Goal: Task Accomplishment & Management: Manage account settings

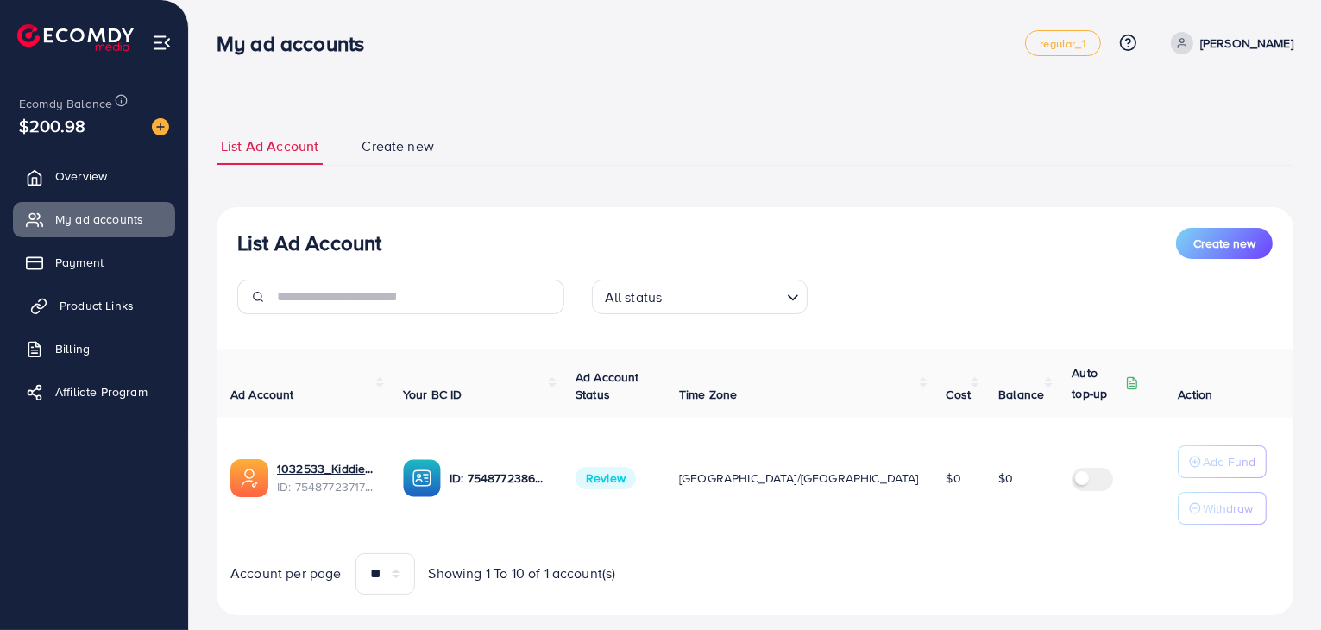
click at [74, 298] on span "Product Links" at bounding box center [97, 305] width 74 height 17
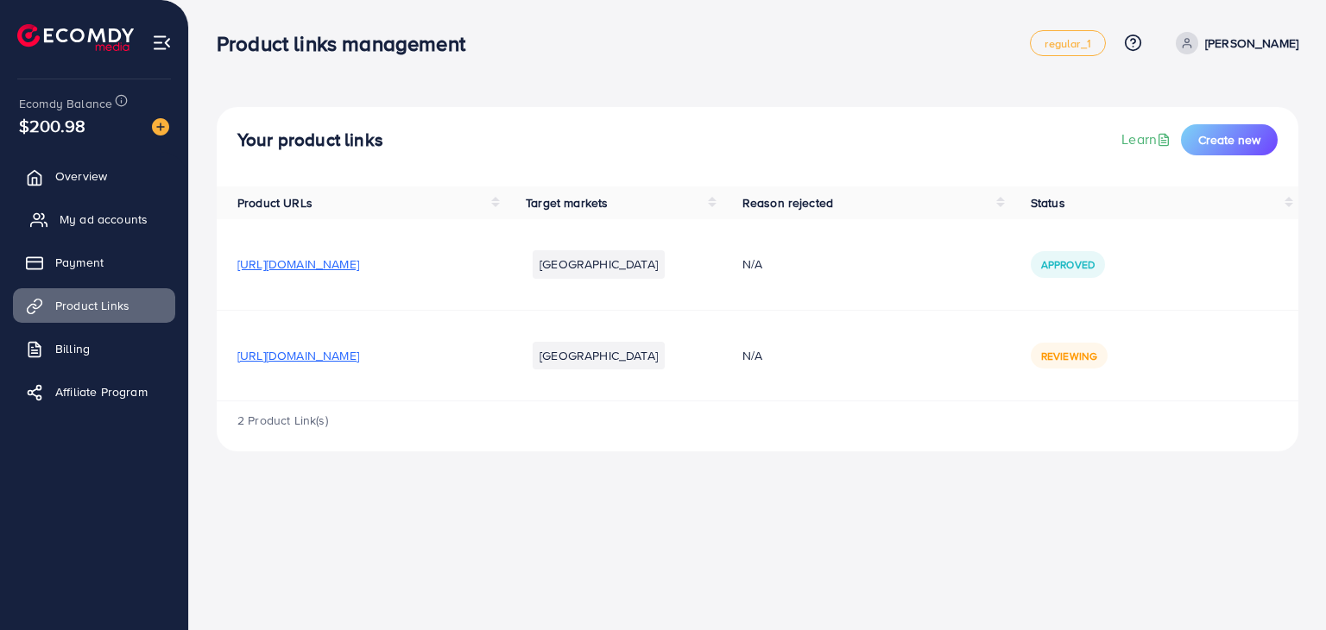
click at [87, 215] on span "My ad accounts" at bounding box center [104, 219] width 88 height 17
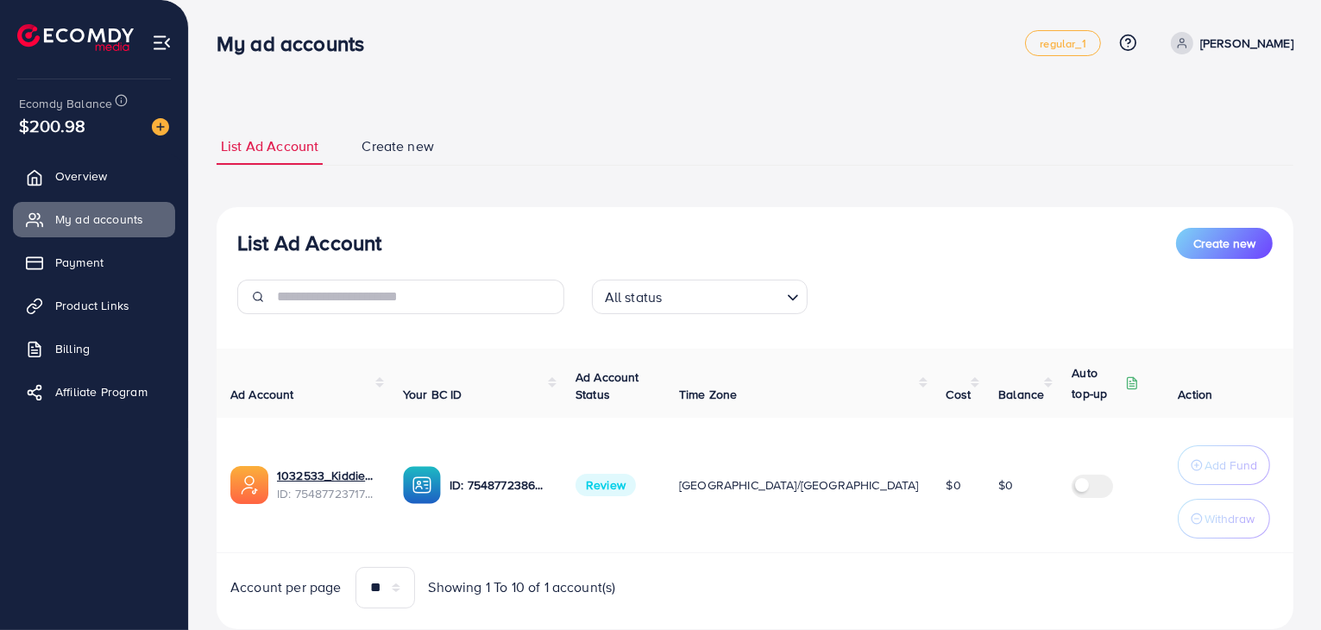
click at [621, 482] on span "Review" at bounding box center [606, 485] width 60 height 22
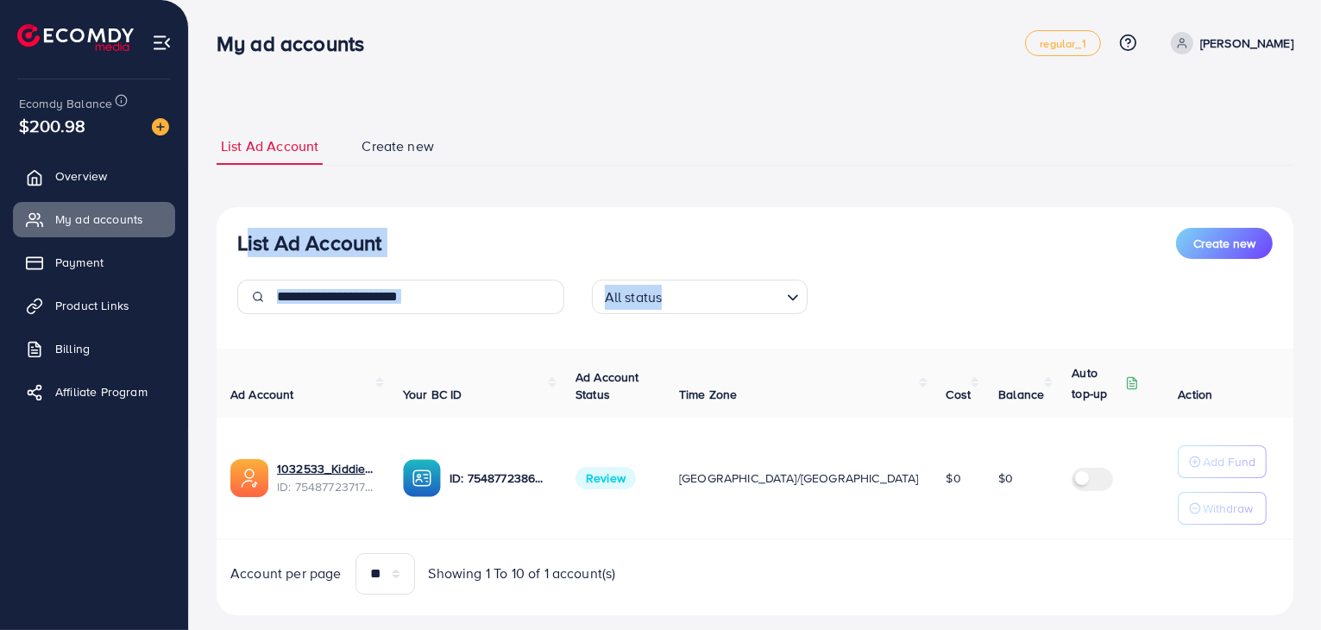
drag, startPoint x: 236, startPoint y: 241, endPoint x: 1305, endPoint y: 527, distance: 1106.2
click at [1305, 527] on div "List Ad Account Create new List Ad Account Create new All status Loading... Ad …" at bounding box center [755, 332] width 1132 height 664
click at [417, 224] on div "List Ad Account Create new All status Loading... Ad Account Your BC ID Ad Accou…" at bounding box center [755, 411] width 1077 height 408
click at [631, 484] on span "Review" at bounding box center [606, 478] width 60 height 22
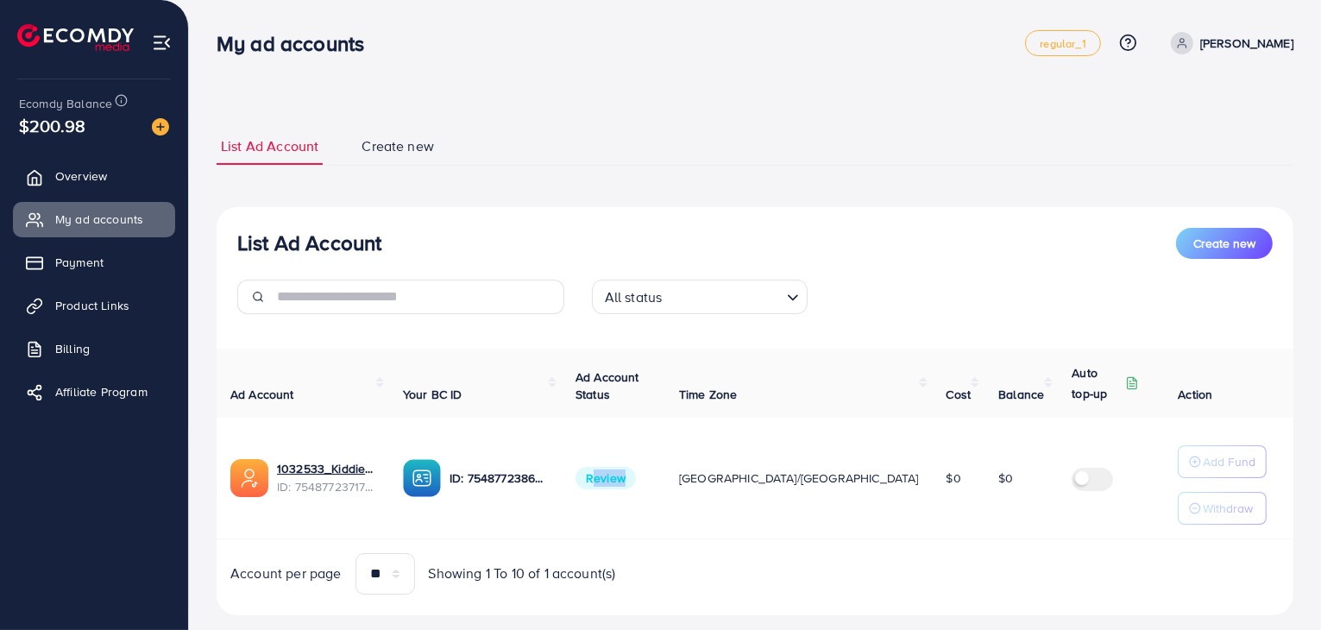
click at [631, 484] on span "Review" at bounding box center [606, 478] width 60 height 22
click at [636, 473] on span "Review" at bounding box center [606, 478] width 60 height 22
drag, startPoint x: 236, startPoint y: 249, endPoint x: 1284, endPoint y: 548, distance: 1089.7
click at [1284, 548] on div "List Ad Account Create new All status Loading... Ad Account Your BC ID Ad Accou…" at bounding box center [755, 411] width 1077 height 408
click at [633, 243] on div "List Ad Account Create new" at bounding box center [755, 243] width 1036 height 31
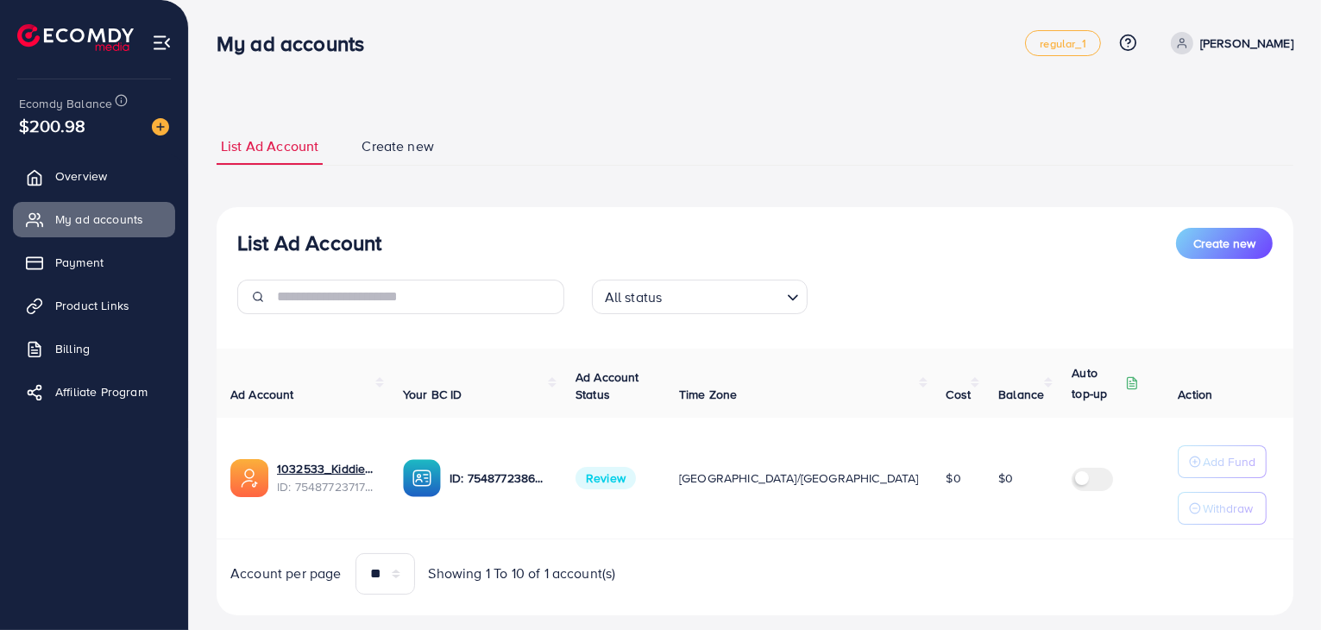
drag, startPoint x: 252, startPoint y: 251, endPoint x: 1116, endPoint y: 539, distance: 910.7
click at [1116, 539] on div "List Ad Account Create new All status Loading... Ad Account Your BC ID Ad Accou…" at bounding box center [755, 411] width 1077 height 408
click at [432, 236] on div "List Ad Account Create new" at bounding box center [755, 243] width 1036 height 31
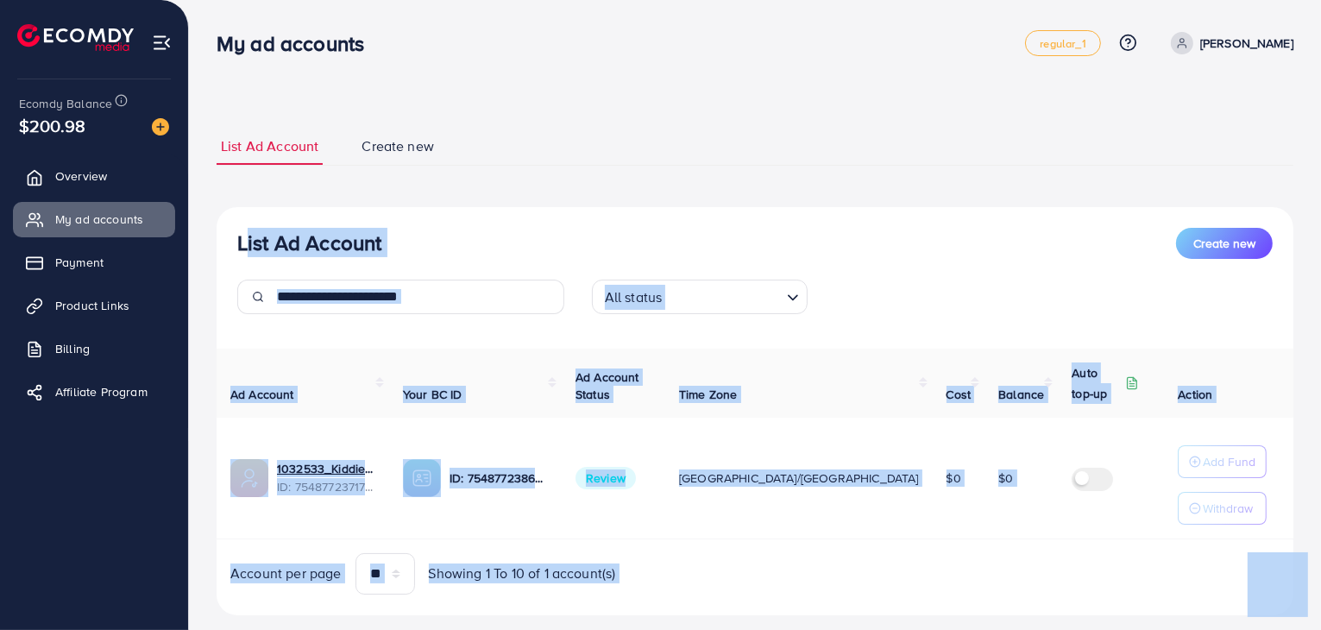
drag, startPoint x: 237, startPoint y: 243, endPoint x: 1264, endPoint y: 552, distance: 1072.5
click at [20, 2] on div "My ad accounts regular_1 Help Center Contact Support Plans and Pricing Term and…" at bounding box center [660, 332] width 1321 height 664
click at [535, 222] on div "List Ad Account Create new All status Loading... Ad Account Your BC ID Ad Accou…" at bounding box center [755, 411] width 1077 height 408
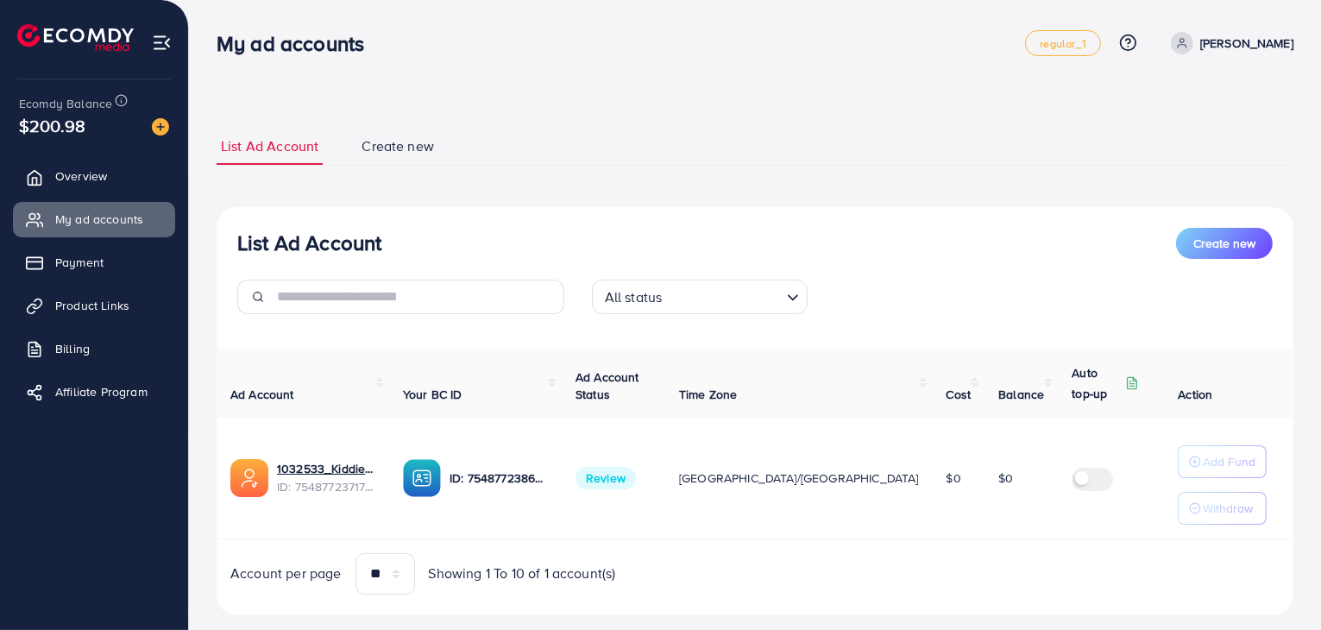
drag, startPoint x: 243, startPoint y: 247, endPoint x: 1094, endPoint y: 561, distance: 907.1
click at [1094, 561] on div "List Ad Account Create new All status Loading... Ad Account Your BC ID Ad Accou…" at bounding box center [755, 411] width 1077 height 408
click at [627, 220] on div "List Ad Account Create new All status Loading... Ad Account Your BC ID Ad Accou…" at bounding box center [755, 411] width 1077 height 408
drag, startPoint x: 239, startPoint y: 236, endPoint x: 1325, endPoint y: 534, distance: 1126.0
click at [1320, 534] on html "My ad accounts regular_1 Help Center Contact Support Plans and Pricing Term and…" at bounding box center [660, 315] width 1321 height 630
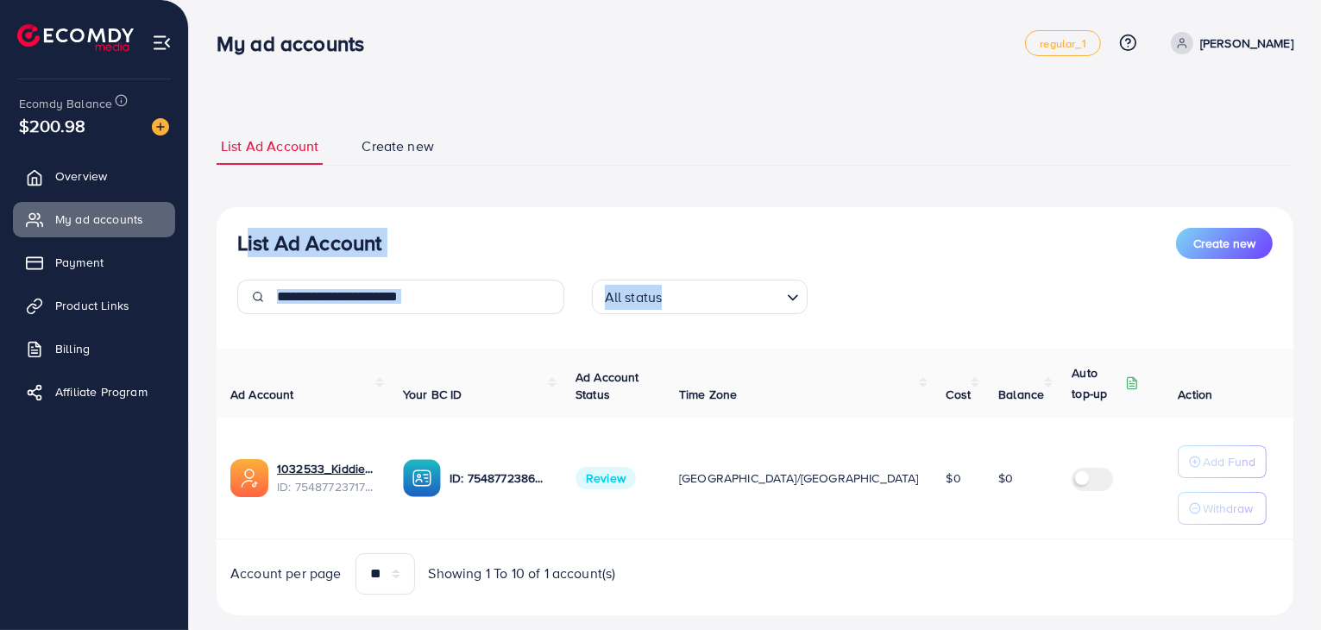
click at [535, 249] on div "List Ad Account Create new" at bounding box center [755, 243] width 1036 height 31
drag, startPoint x: 220, startPoint y: 42, endPoint x: 1320, endPoint y: 545, distance: 1209.6
click at [1320, 545] on div "My ad accounts regular_1 Help Center Contact Support Plans and Pricing Term and…" at bounding box center [660, 332] width 1321 height 664
click at [725, 235] on div "List Ad Account Create new" at bounding box center [755, 243] width 1036 height 31
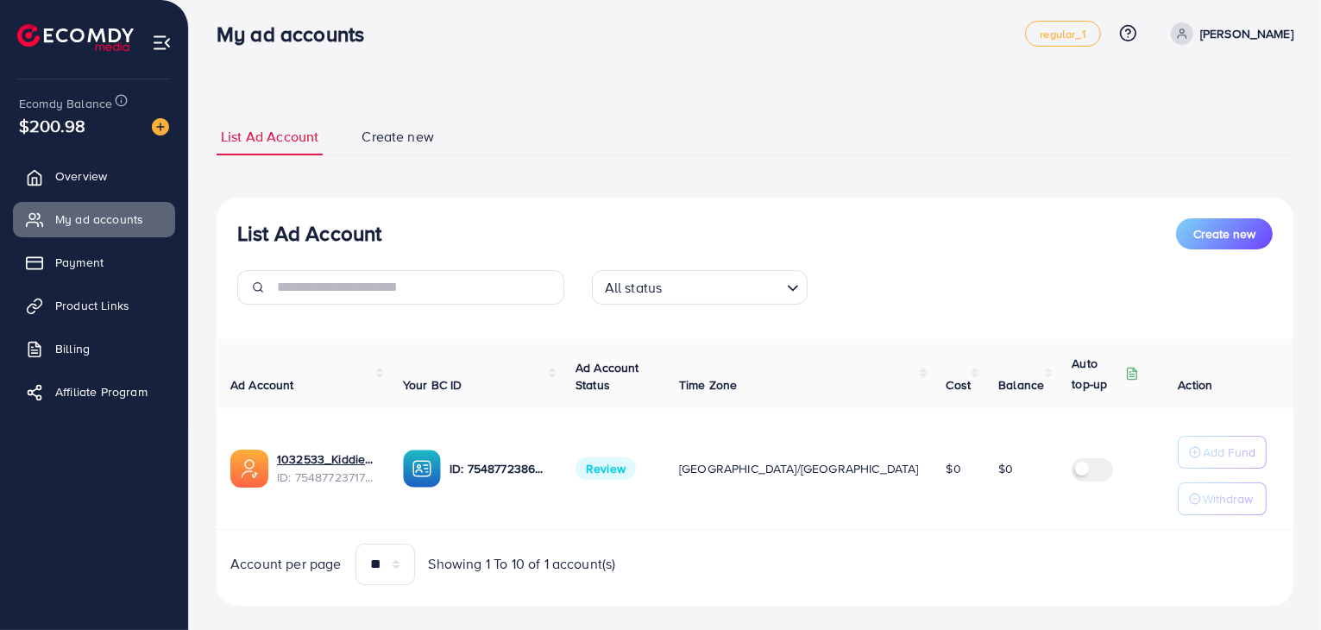
scroll to position [32, 0]
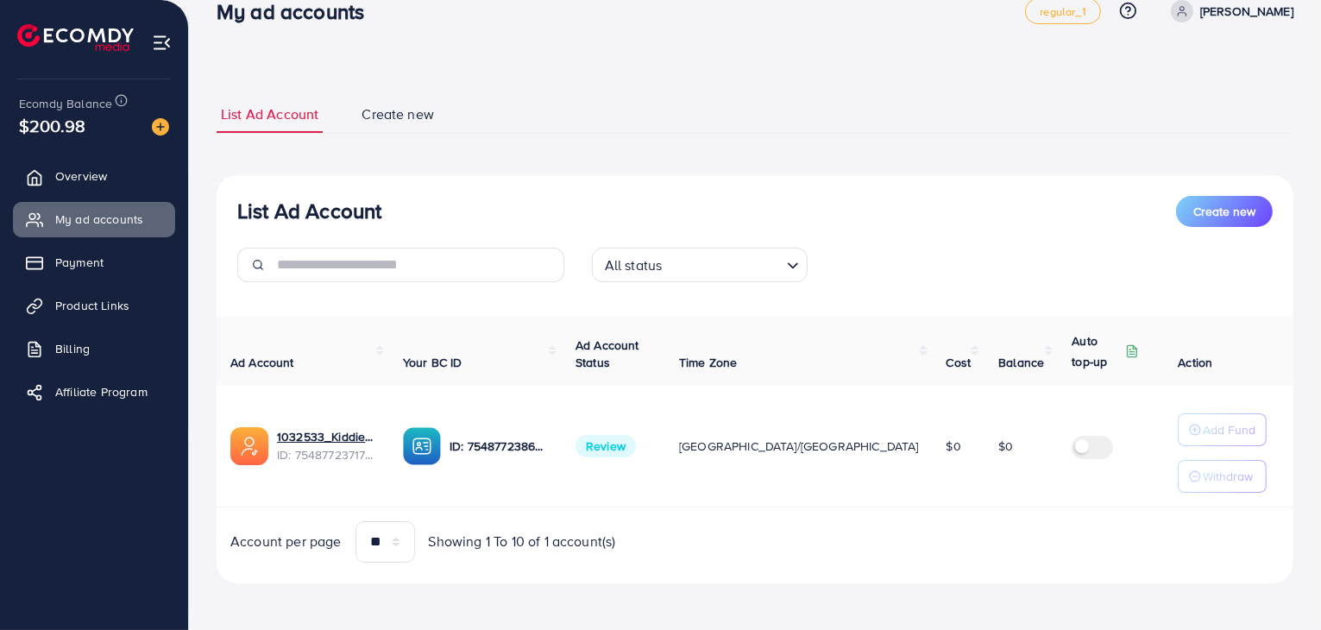
drag, startPoint x: 217, startPoint y: 43, endPoint x: 1113, endPoint y: 607, distance: 1058.4
click at [1113, 607] on div "My ad accounts regular_1 Help Center Contact Support Plans and Pricing Term and…" at bounding box center [660, 300] width 1321 height 664
click at [527, 179] on div "List Ad Account Create new All status Loading... Ad Account Your BC ID Ad Accou…" at bounding box center [755, 379] width 1077 height 408
drag, startPoint x: 218, startPoint y: 35, endPoint x: 769, endPoint y: 626, distance: 807.9
click at [769, 626] on div "My ad accounts regular_1 Help Center Contact Support Plans and Pricing Term and…" at bounding box center [660, 300] width 1321 height 664
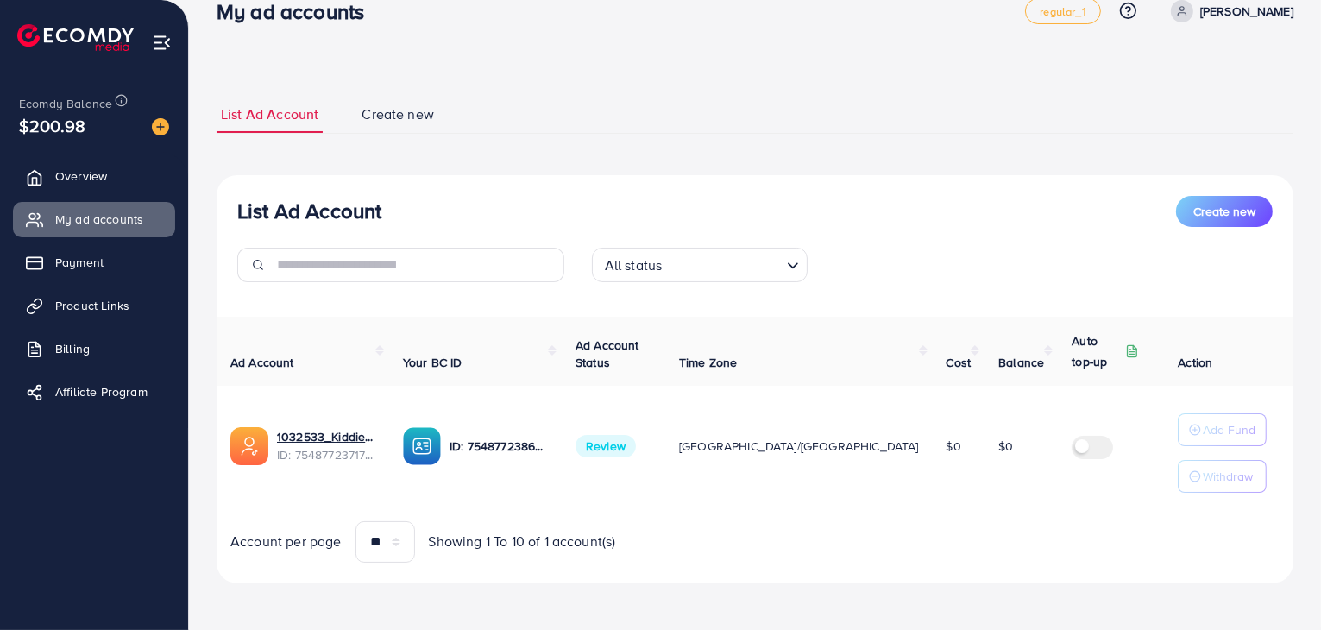
click at [722, 507] on div "Ad Account Your BC ID Ad Account Status Time Zone Cost Balance Auto top-up Thre…" at bounding box center [755, 440] width 1077 height 246
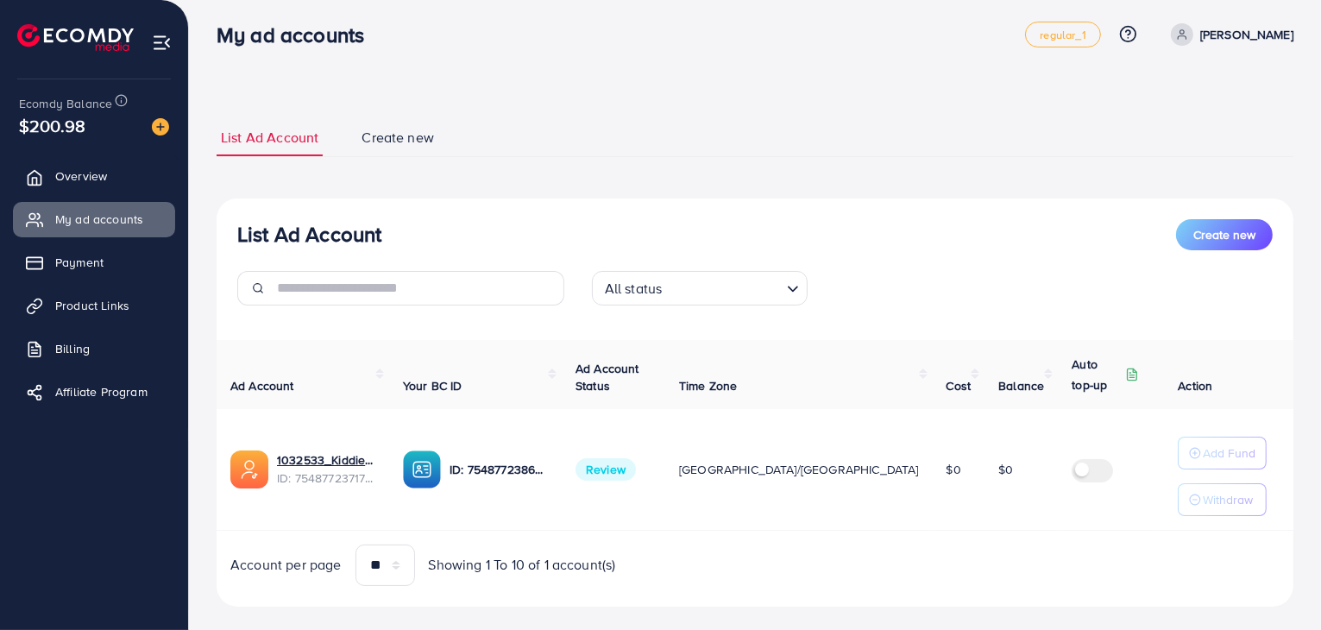
scroll to position [0, 0]
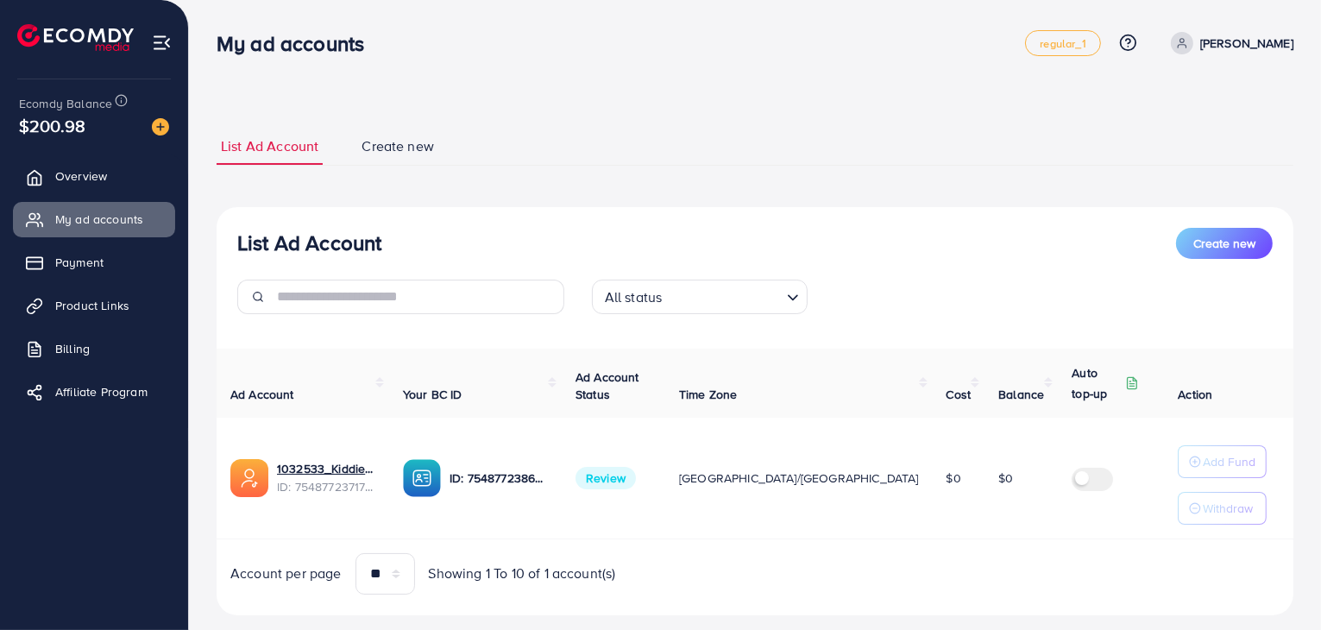
drag, startPoint x: 219, startPoint y: 42, endPoint x: 929, endPoint y: 612, distance: 909.8
click at [929, 612] on div "My ad accounts regular_1 Help Center Contact Support Plans and Pricing Term and…" at bounding box center [660, 332] width 1321 height 664
click at [621, 198] on div "List Ad Account Create new List Ad Account Create new All status Loading... Ad …" at bounding box center [755, 372] width 1077 height 488
drag, startPoint x: 220, startPoint y: 39, endPoint x: 698, endPoint y: 566, distance: 711.8
click at [698, 566] on div "My ad accounts regular_1 Help Center Contact Support Plans and Pricing Term and…" at bounding box center [660, 332] width 1321 height 664
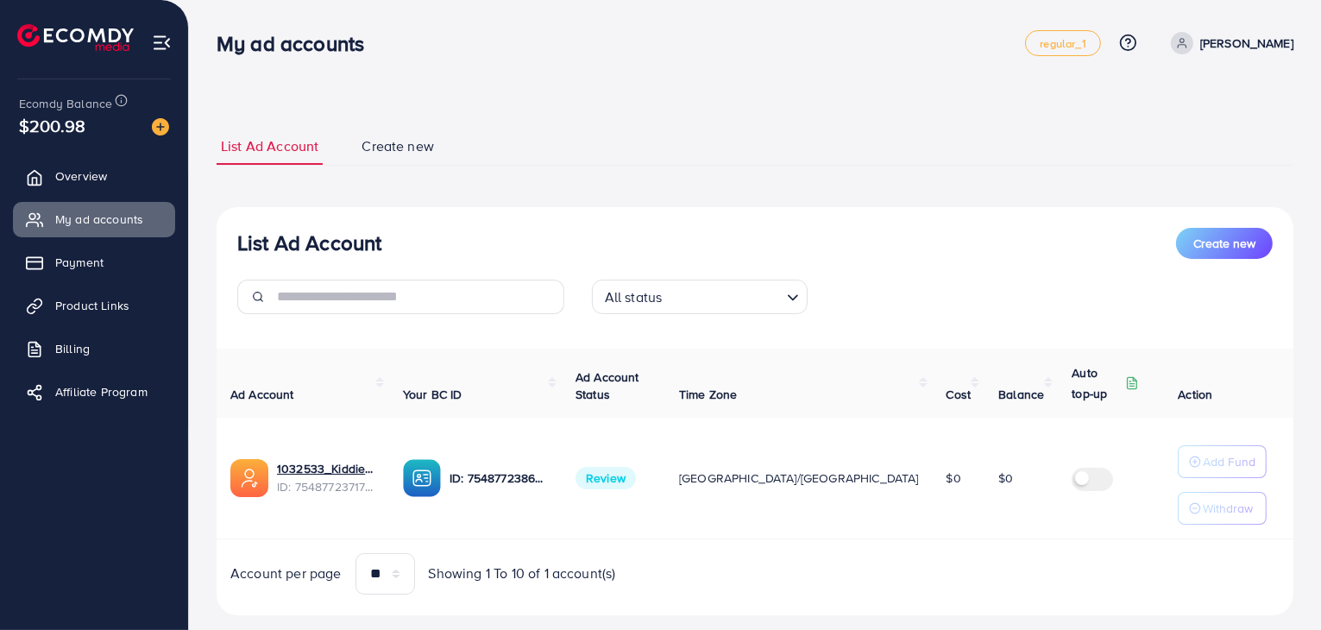
click at [506, 112] on div "List Ad Account Create new List Ad Account Create new All status Loading... Ad …" at bounding box center [755, 371] width 1077 height 529
drag, startPoint x: 216, startPoint y: 42, endPoint x: 789, endPoint y: 575, distance: 782.3
click at [789, 575] on div "My ad accounts regular_1 Help Center Contact Support Plans and Pricing Term and…" at bounding box center [660, 332] width 1321 height 664
click at [797, 244] on div "List Ad Account Create new" at bounding box center [755, 243] width 1036 height 31
click at [777, 293] on input "Search for option" at bounding box center [723, 297] width 112 height 27
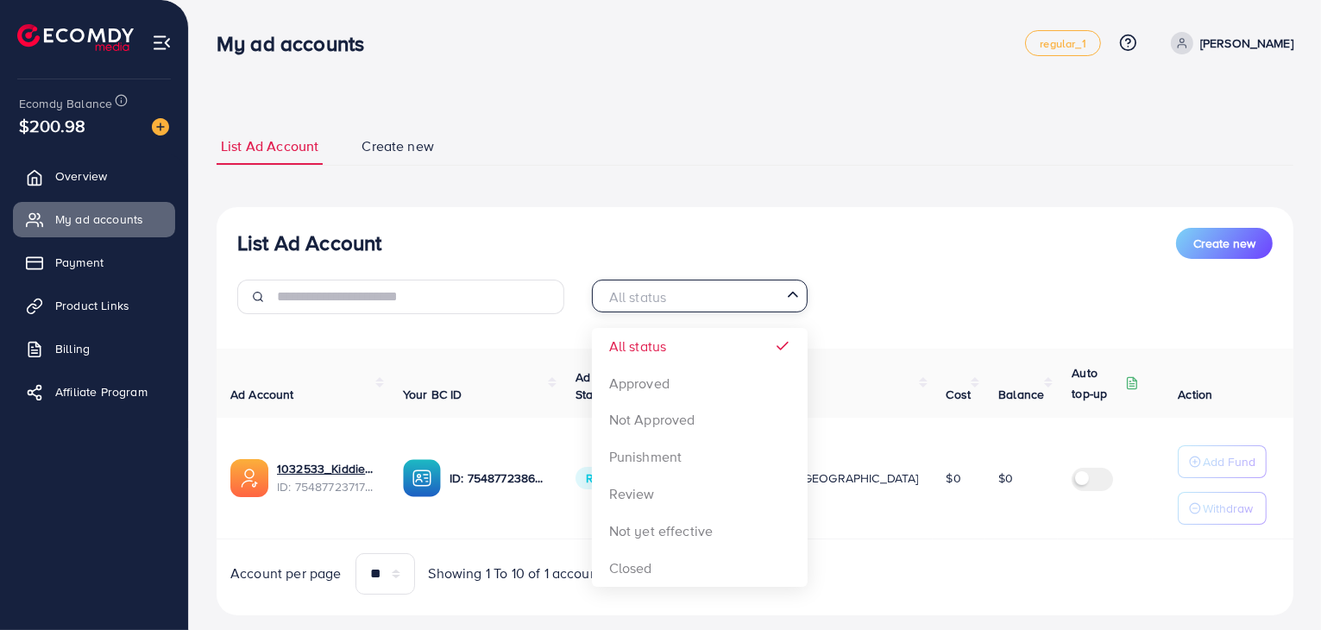
click at [806, 241] on div "List Ad Account Create new" at bounding box center [755, 243] width 1036 height 31
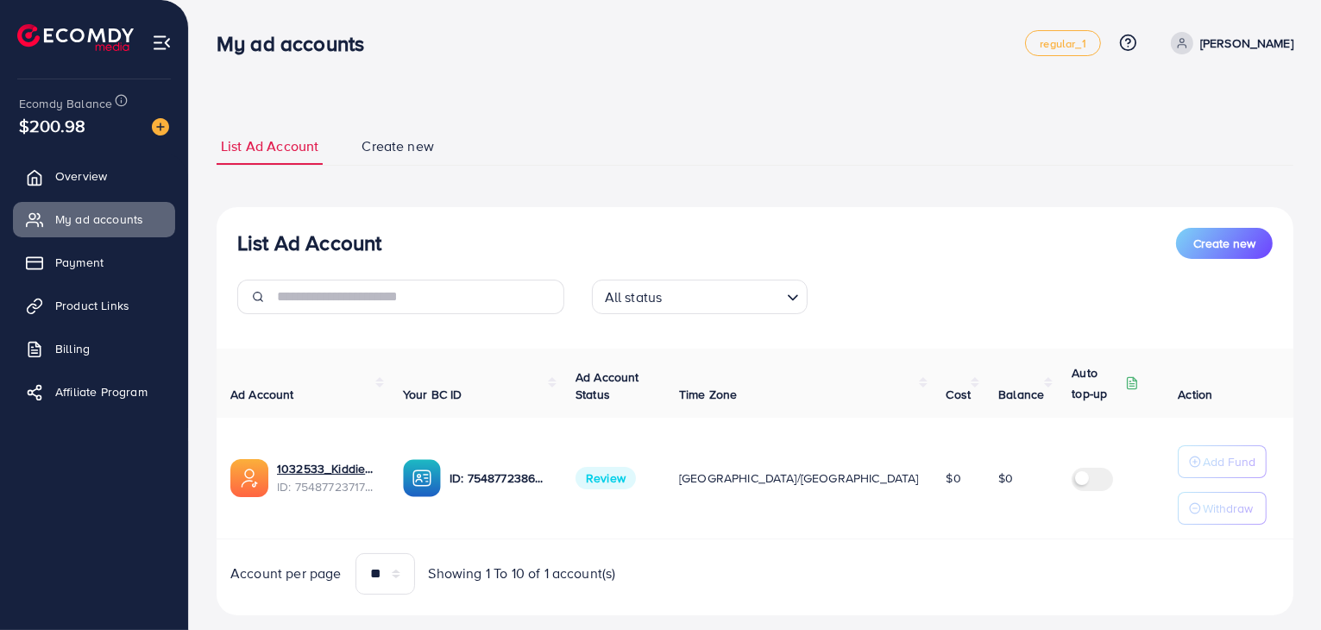
scroll to position [32, 0]
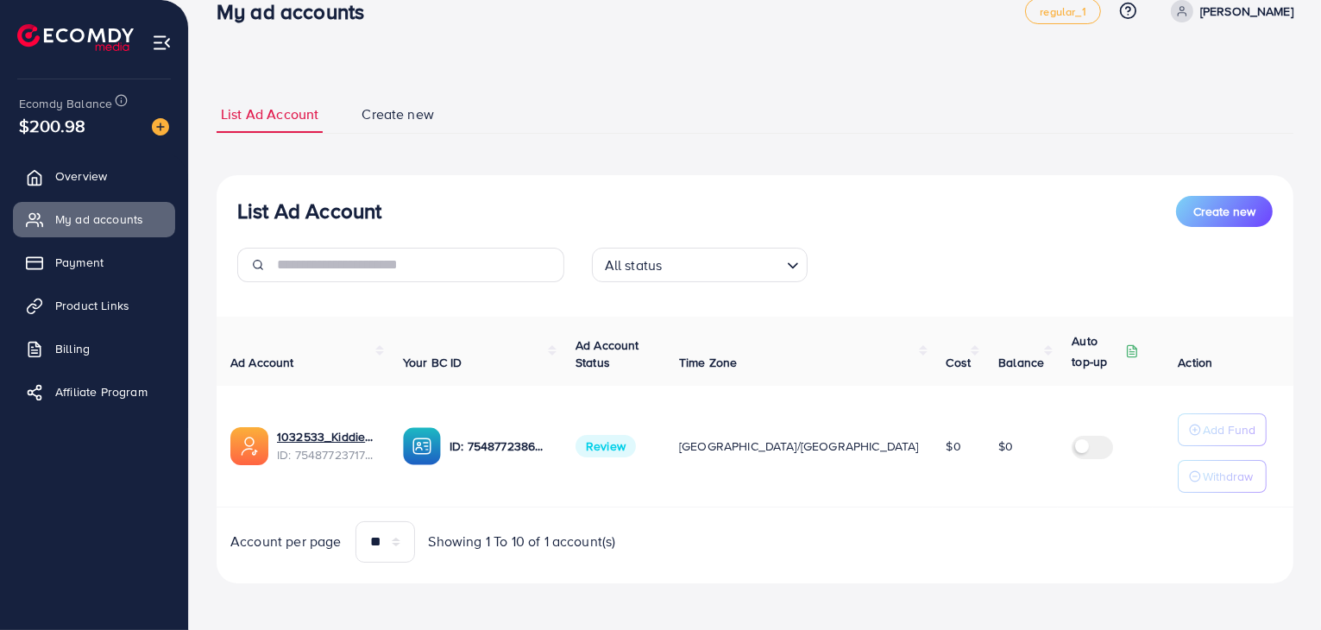
drag, startPoint x: 218, startPoint y: 41, endPoint x: 1043, endPoint y: 628, distance: 1011.8
click at [1043, 628] on div "My ad accounts regular_1 Help Center Contact Support Plans and Pricing Term and…" at bounding box center [660, 300] width 1321 height 664
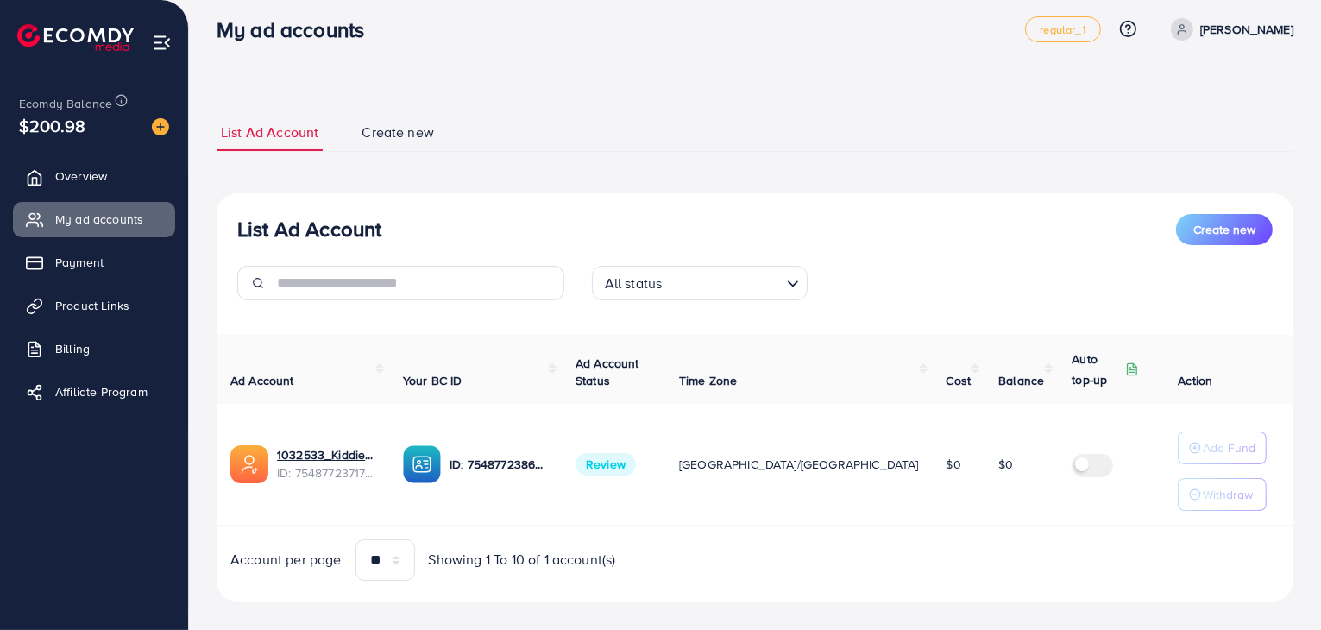
scroll to position [0, 0]
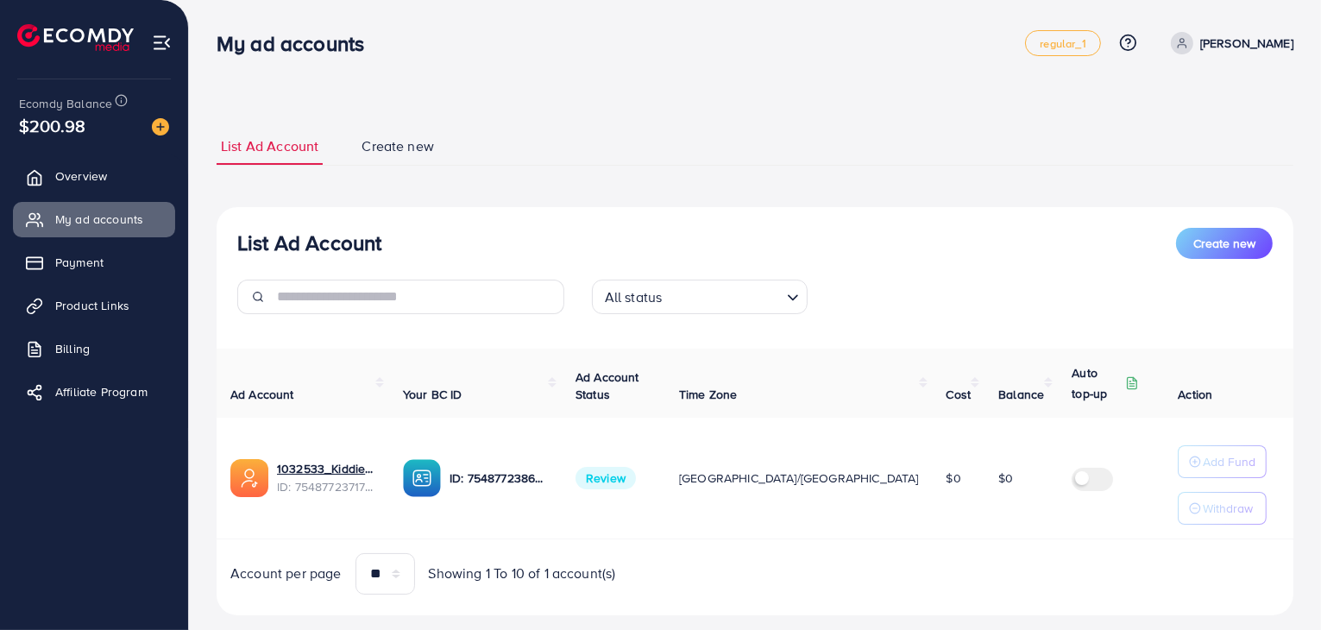
click at [290, 42] on h3 "My ad accounts" at bounding box center [297, 43] width 161 height 25
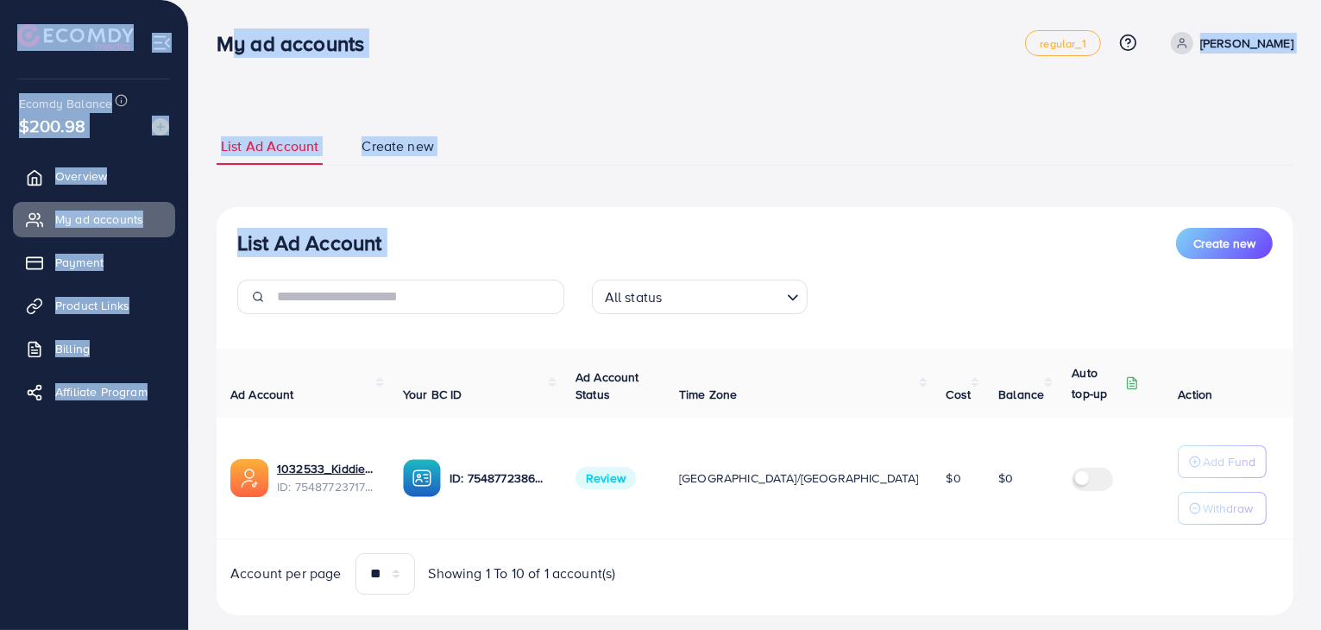
drag, startPoint x: 217, startPoint y: 43, endPoint x: 467, endPoint y: 291, distance: 351.5
click at [467, 291] on div "My ad accounts regular_1 Help Center Contact Support Plans and Pricing Term and…" at bounding box center [660, 332] width 1321 height 664
click at [295, 42] on h3 "My ad accounts" at bounding box center [297, 43] width 161 height 25
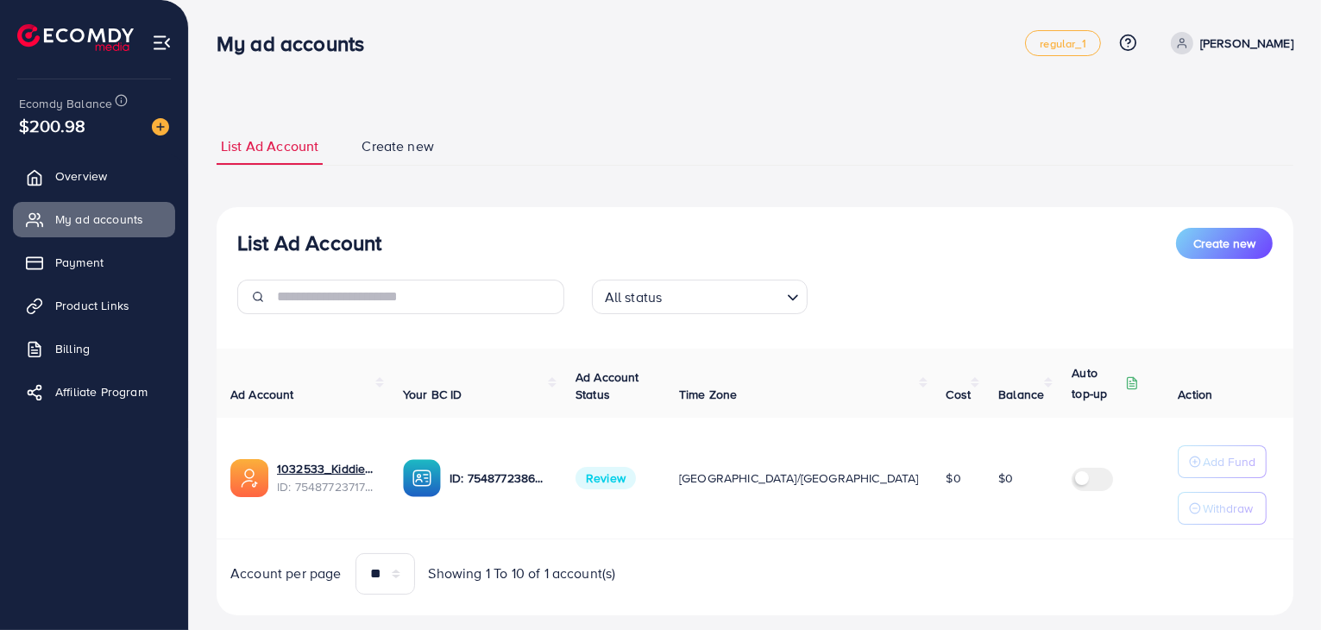
scroll to position [32, 0]
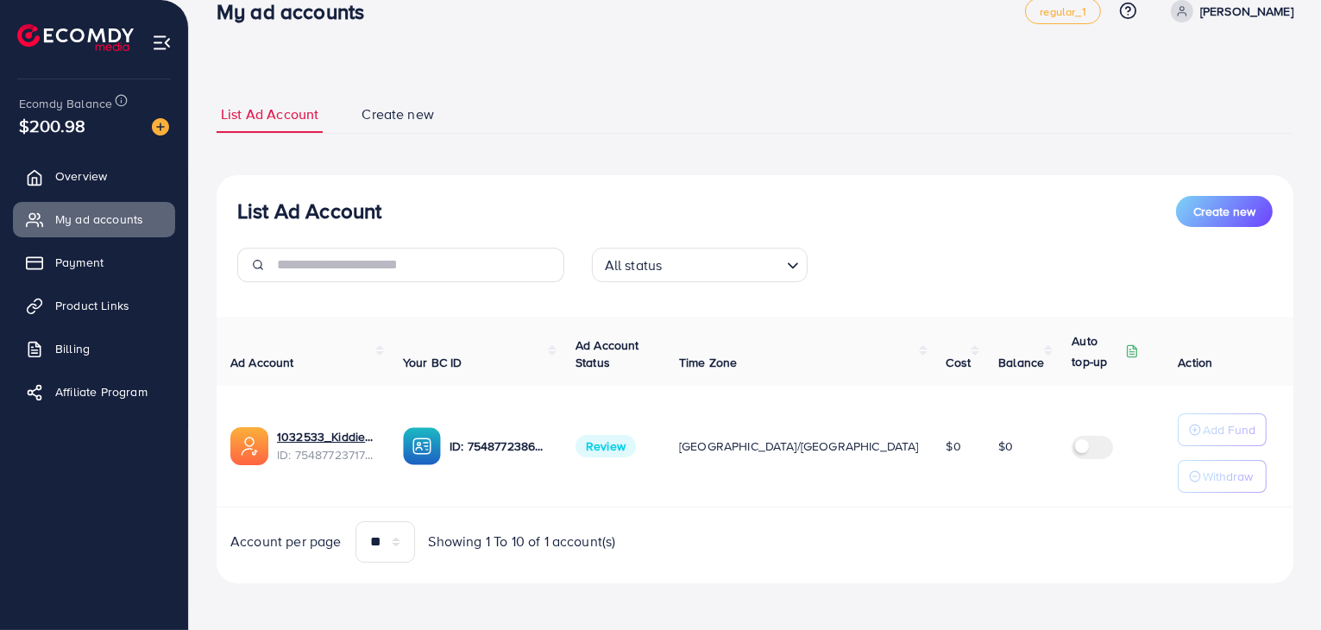
drag, startPoint x: 221, startPoint y: 41, endPoint x: 911, endPoint y: 444, distance: 799.5
click at [998, 598] on html "My ad accounts regular_1 Help Center Contact Support Plans and Pricing Term and…" at bounding box center [660, 283] width 1321 height 630
click at [660, 156] on div "List Ad Account Create new List Ad Account Create new All status Loading... Ad …" at bounding box center [755, 340] width 1077 height 488
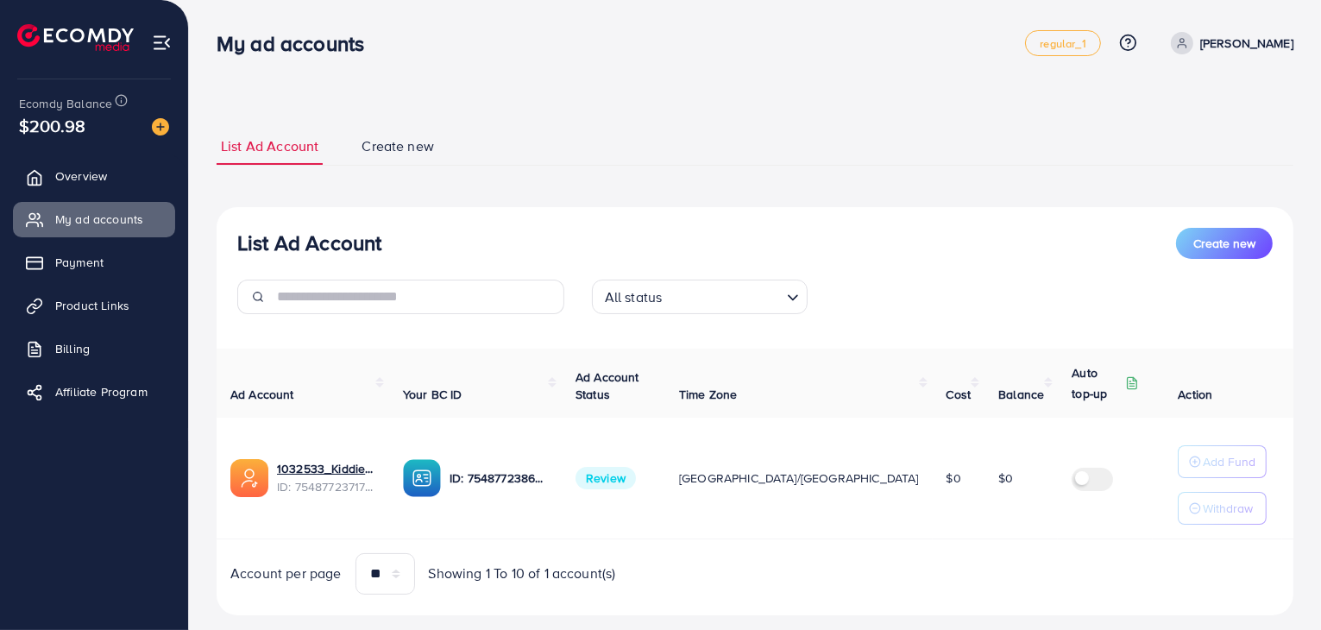
drag, startPoint x: 214, startPoint y: 46, endPoint x: 866, endPoint y: 598, distance: 854.2
click at [866, 598] on div "My ad accounts regular_1 Help Center Contact Support Plans and Pricing Term and…" at bounding box center [660, 332] width 1321 height 664
click at [701, 170] on div "List Ad Account Create new List Ad Account Create new All status Loading... Ad …" at bounding box center [755, 372] width 1077 height 488
drag, startPoint x: 217, startPoint y: 46, endPoint x: 808, endPoint y: 595, distance: 806.7
click at [808, 595] on div "My ad accounts regular_1 Help Center Contact Support Plans and Pricing Term and…" at bounding box center [660, 332] width 1321 height 664
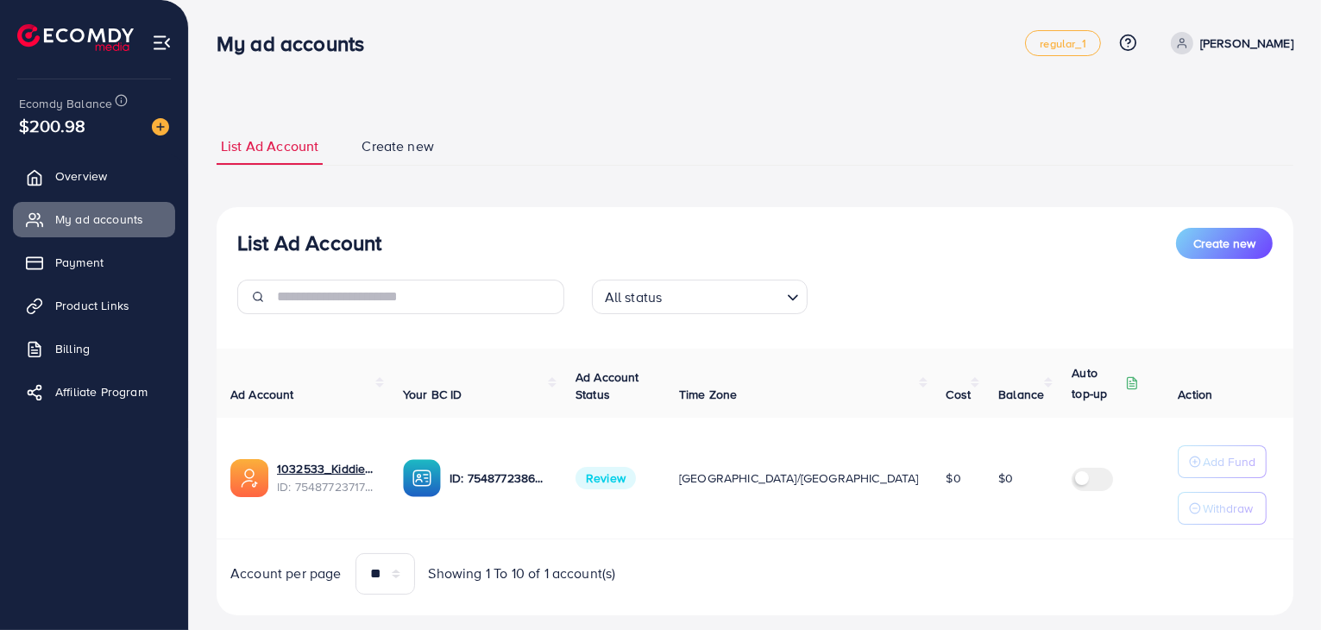
click at [725, 146] on ul "List Ad Account Create new" at bounding box center [755, 147] width 1077 height 38
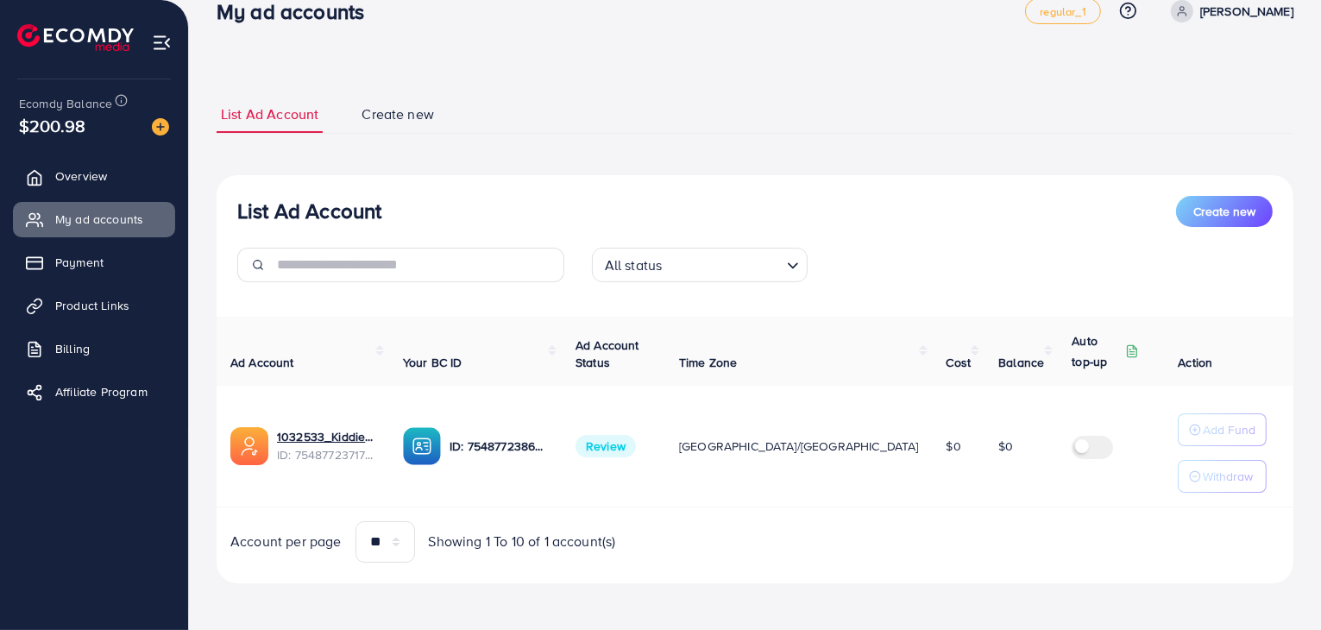
drag, startPoint x: 217, startPoint y: 35, endPoint x: 880, endPoint y: 621, distance: 884.2
click at [880, 621] on div "My ad accounts regular_1 Help Center Contact Support Plans and Pricing Term and…" at bounding box center [660, 300] width 1321 height 664
click at [749, 98] on ul "List Ad Account Create new" at bounding box center [755, 115] width 1077 height 38
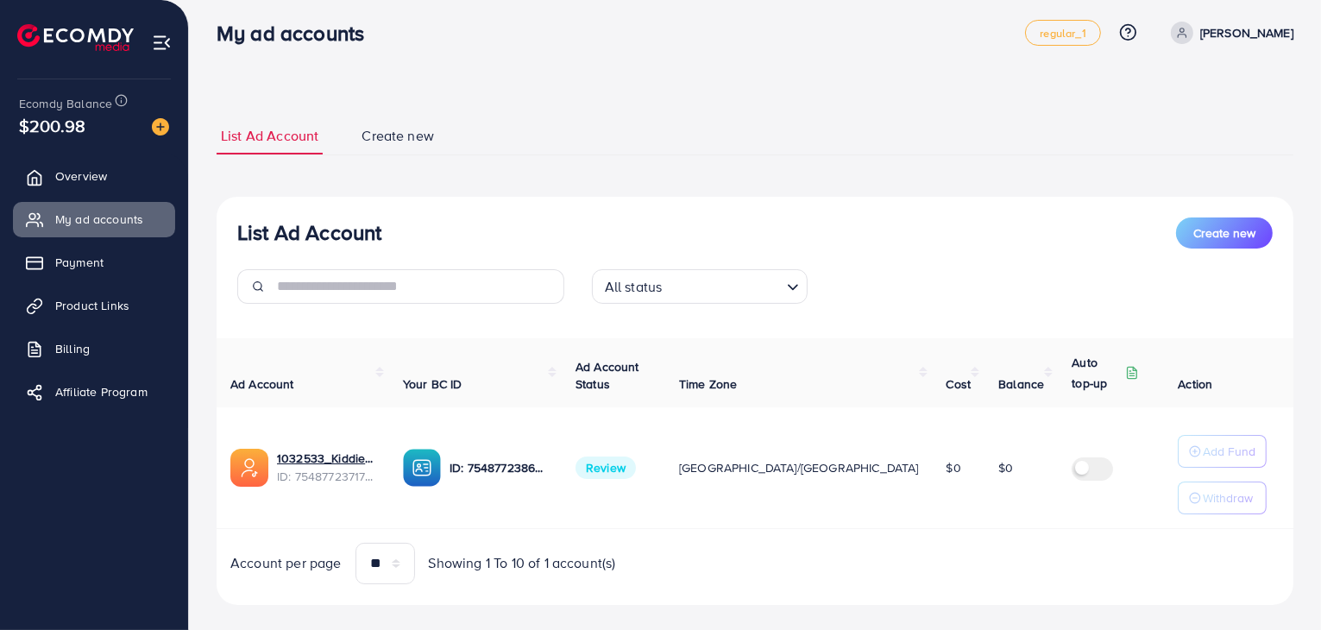
scroll to position [0, 0]
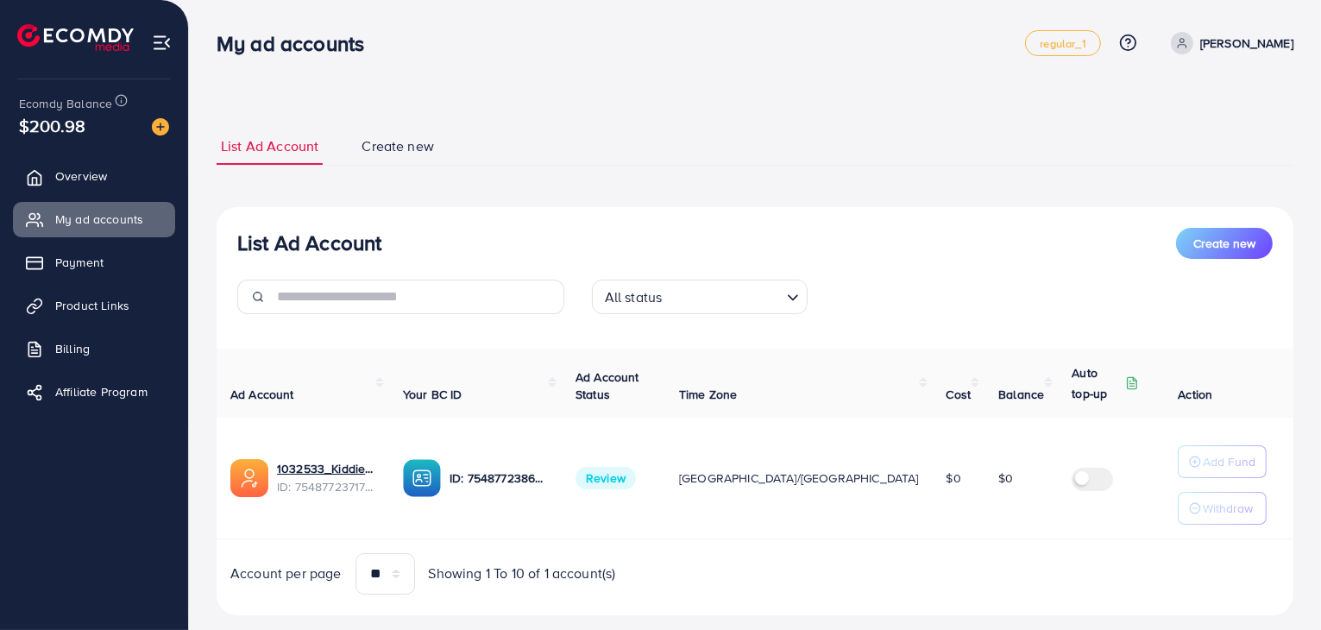
drag, startPoint x: 217, startPoint y: 41, endPoint x: 713, endPoint y: 574, distance: 727.9
click at [713, 574] on div "My ad accounts regular_1 Help Center Contact Support Plans and Pricing Term and…" at bounding box center [660, 332] width 1321 height 664
click at [740, 66] on nav "My ad accounts regular_1 Help Center Contact Support Plans and Pricing Term and…" at bounding box center [755, 42] width 1077 height 61
drag, startPoint x: 217, startPoint y: 41, endPoint x: 736, endPoint y: 595, distance: 758.9
click at [736, 595] on div "My ad accounts regular_1 Help Center Contact Support Plans and Pricing Term and…" at bounding box center [660, 332] width 1321 height 664
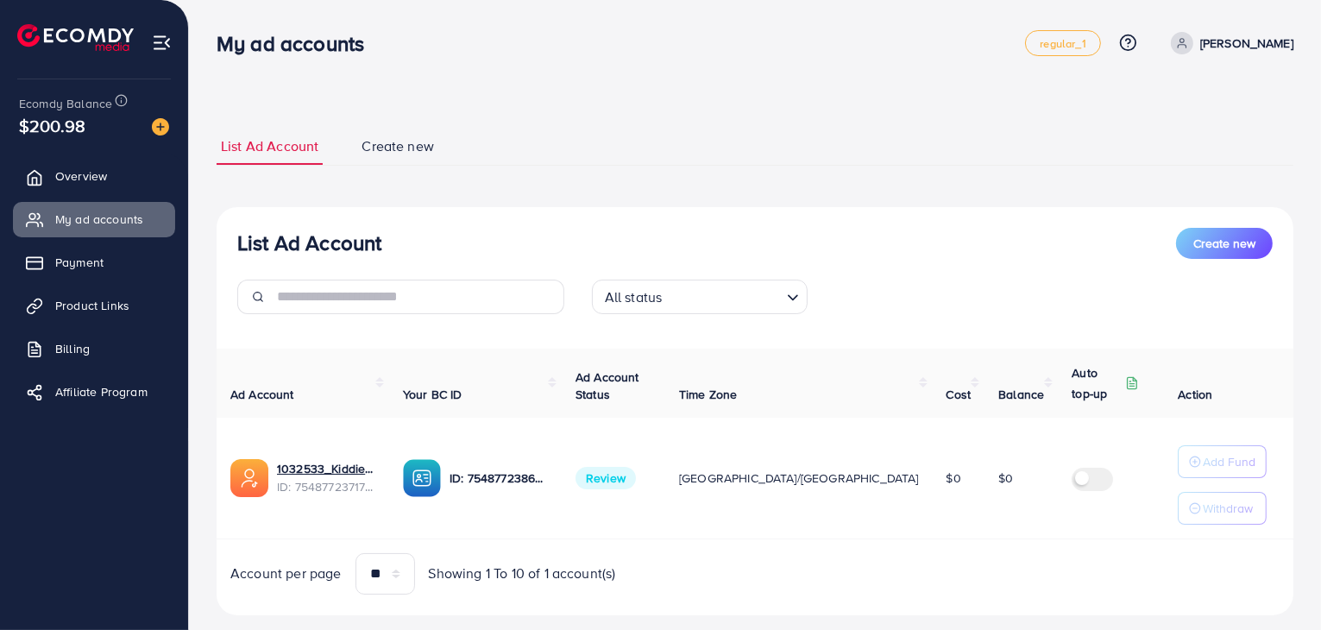
click at [753, 122] on div "List Ad Account Create new List Ad Account Create new All status Loading... Ad …" at bounding box center [755, 371] width 1077 height 529
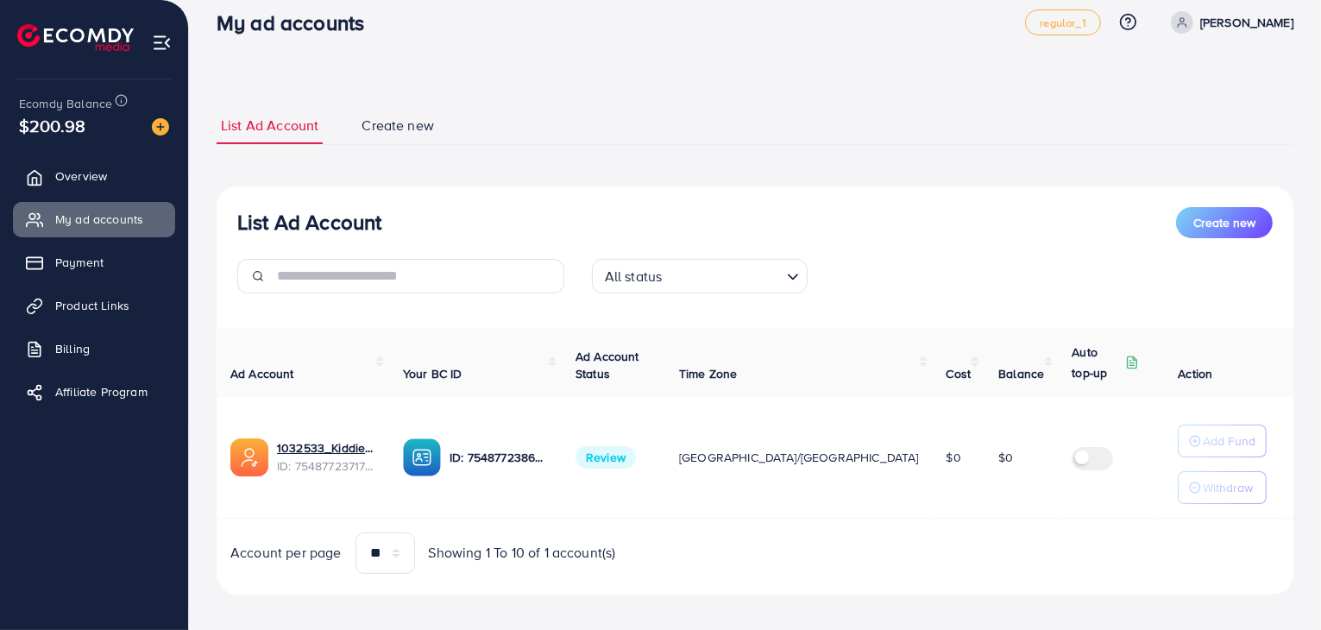
scroll to position [32, 0]
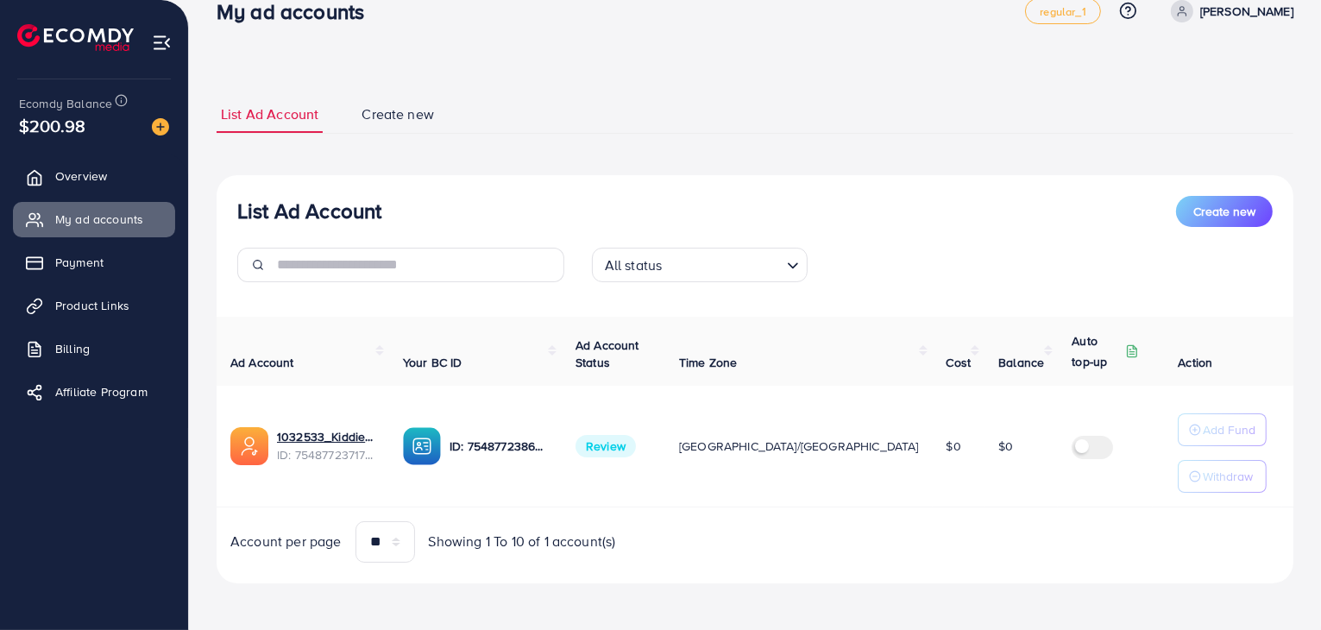
click at [629, 450] on span "Review" at bounding box center [606, 446] width 60 height 22
click at [629, 451] on span "Review" at bounding box center [606, 446] width 60 height 22
click at [596, 118] on ul "List Ad Account Create new" at bounding box center [755, 115] width 1077 height 38
drag, startPoint x: 217, startPoint y: 39, endPoint x: 904, endPoint y: 637, distance: 910.9
click at [904, 598] on html "My ad accounts regular_1 Help Center Contact Support Plans and Pricing Term and…" at bounding box center [660, 283] width 1321 height 630
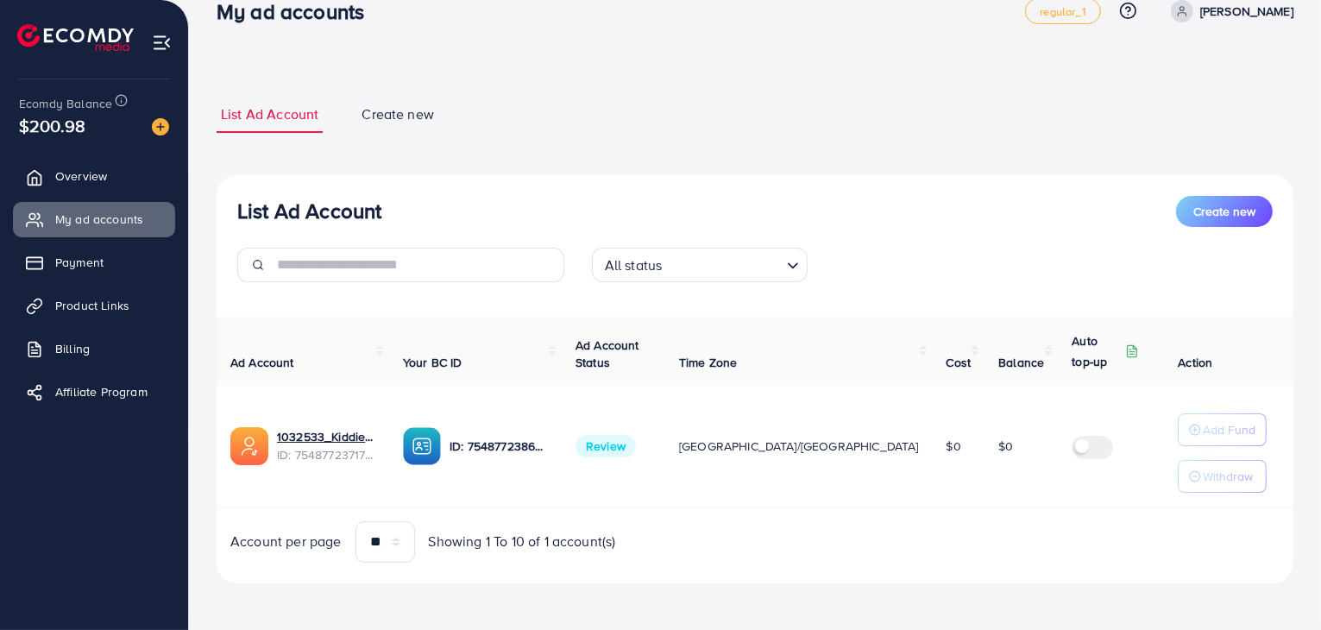
click at [756, 129] on ul "List Ad Account Create new" at bounding box center [755, 115] width 1077 height 38
drag, startPoint x: 220, startPoint y: 38, endPoint x: 896, endPoint y: 646, distance: 909.3
click at [896, 598] on html "My ad accounts regular_1 Help Center Contact Support Plans and Pricing Term and…" at bounding box center [660, 283] width 1321 height 630
click at [795, 148] on div "List Ad Account Create new List Ad Account Create new All status Loading... Ad …" at bounding box center [755, 340] width 1077 height 488
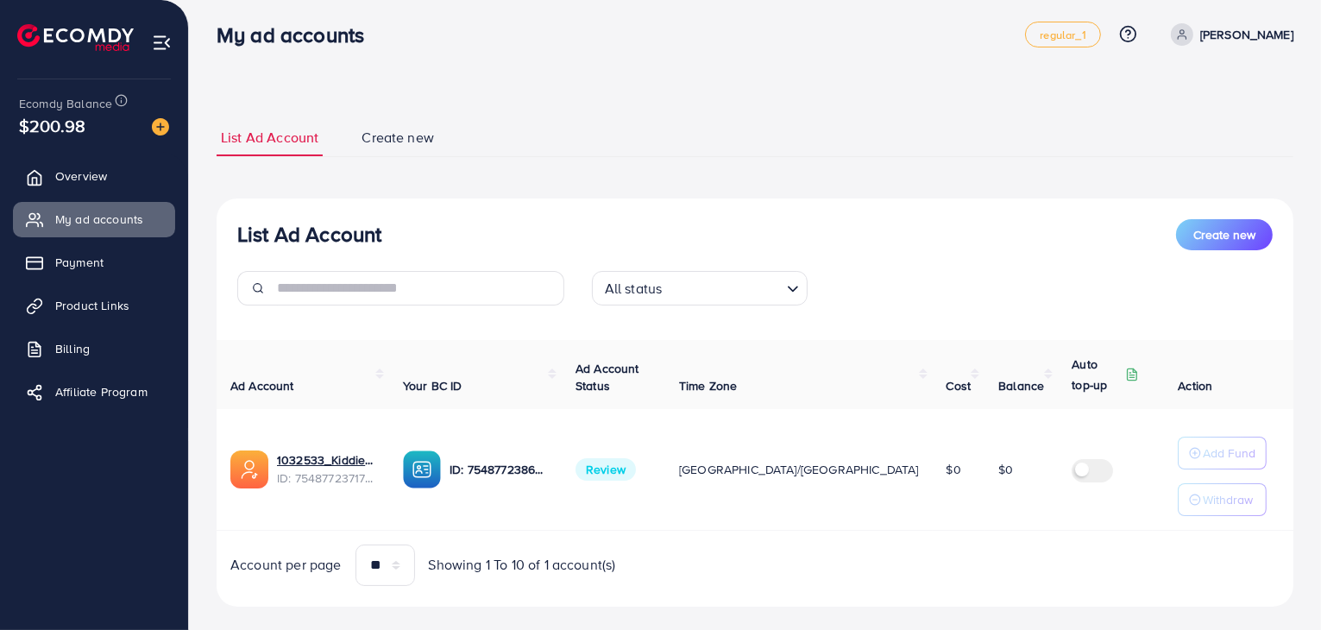
scroll to position [0, 0]
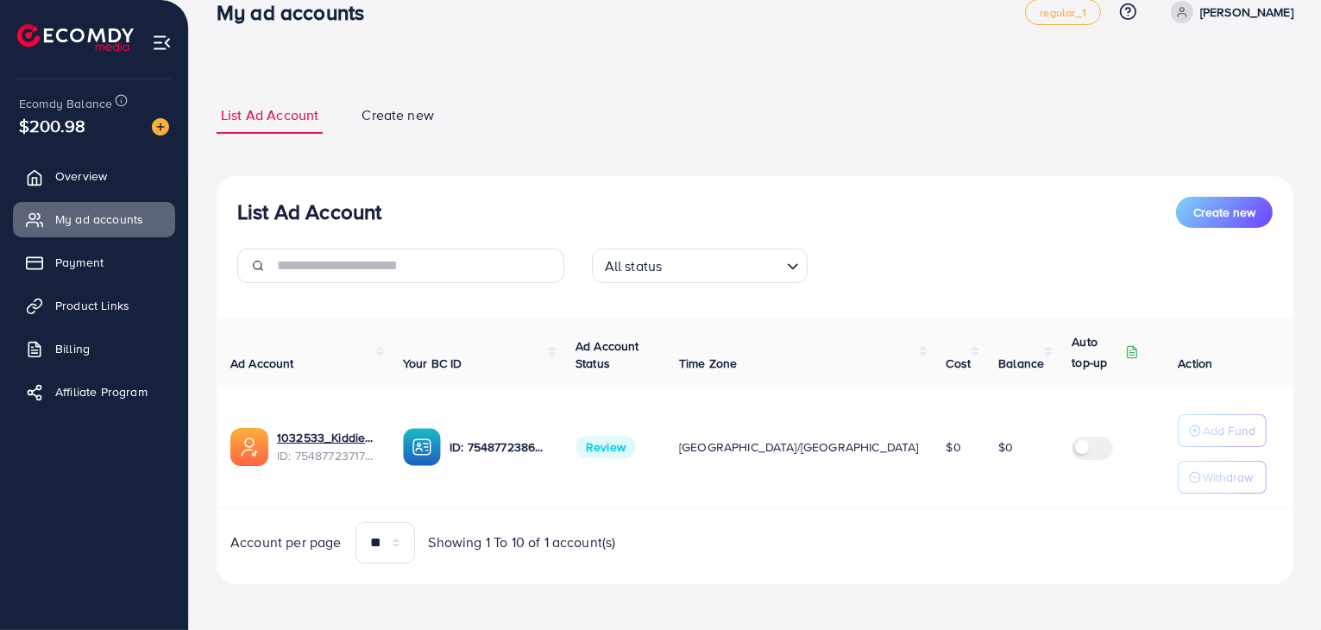
drag, startPoint x: 217, startPoint y: 37, endPoint x: 746, endPoint y: 614, distance: 782.5
click at [741, 620] on div "My ad accounts regular_1 Help Center Contact Support Plans and Pricing Term and…" at bounding box center [660, 301] width 1321 height 664
click at [675, 111] on ul "List Ad Account Create new" at bounding box center [755, 115] width 1077 height 38
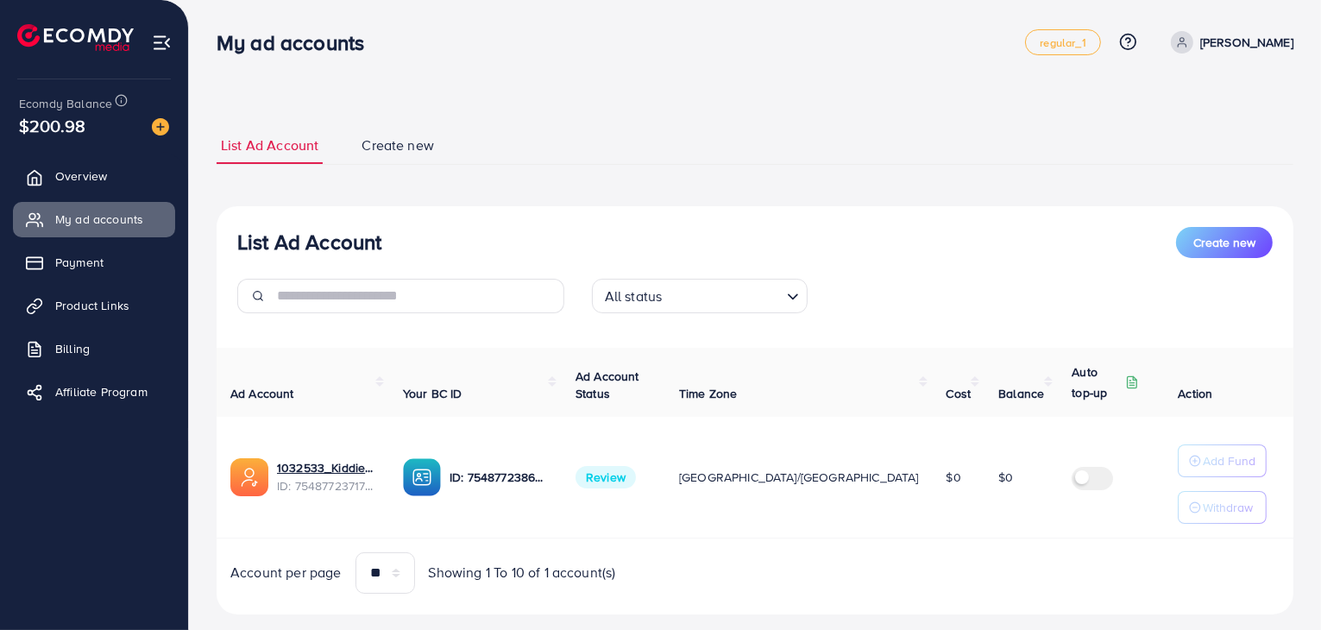
scroll to position [0, 0]
drag, startPoint x: 220, startPoint y: 42, endPoint x: 739, endPoint y: 584, distance: 750.2
click at [739, 584] on div "My ad accounts regular_1 Help Center Contact Support Plans and Pricing Term and…" at bounding box center [660, 332] width 1321 height 664
click at [654, 96] on div "List Ad Account Create new List Ad Account Create new All status Loading... Ad …" at bounding box center [755, 332] width 1132 height 664
drag, startPoint x: 221, startPoint y: 35, endPoint x: 742, endPoint y: 577, distance: 752.0
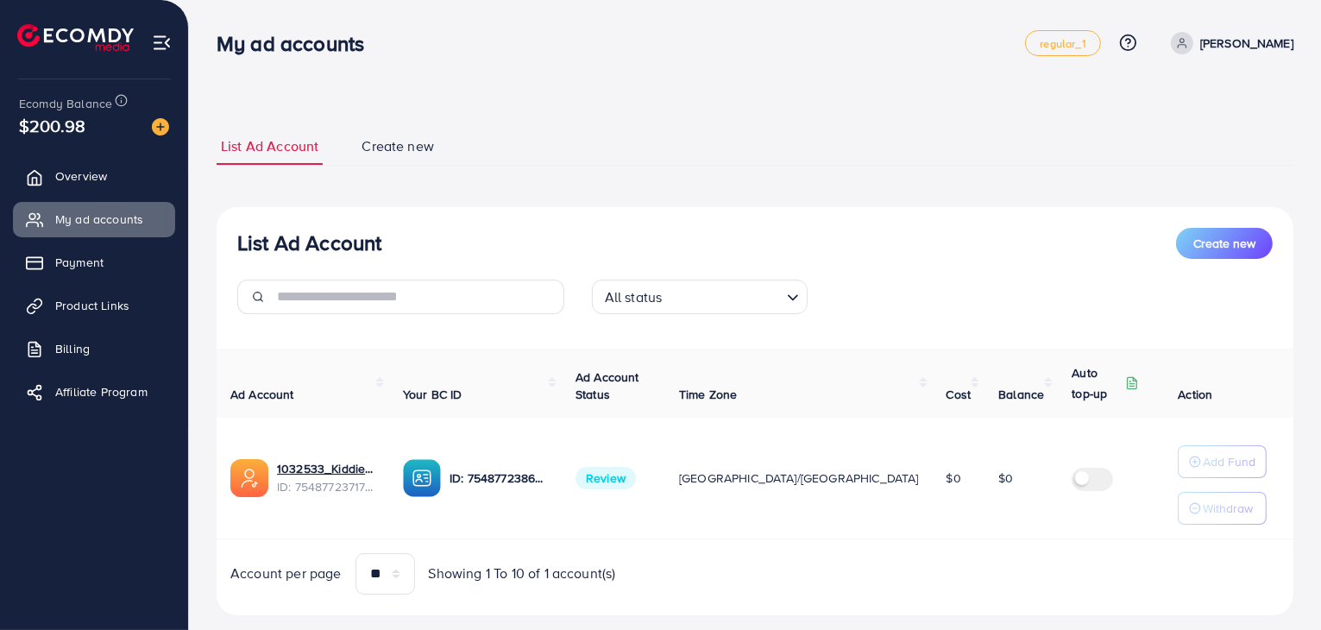
click at [742, 577] on div "My ad accounts regular_1 Help Center Contact Support Plans and Pricing Term and…" at bounding box center [660, 332] width 1321 height 664
click at [744, 140] on ul "List Ad Account Create new" at bounding box center [755, 147] width 1077 height 38
drag, startPoint x: 217, startPoint y: 41, endPoint x: 694, endPoint y: 589, distance: 726.2
click at [694, 589] on div "My ad accounts regular_1 Help Center Contact Support Plans and Pricing Term and…" at bounding box center [660, 332] width 1321 height 664
click at [714, 184] on div "List Ad Account Create new List Ad Account Create new All status Loading... Ad …" at bounding box center [755, 372] width 1077 height 488
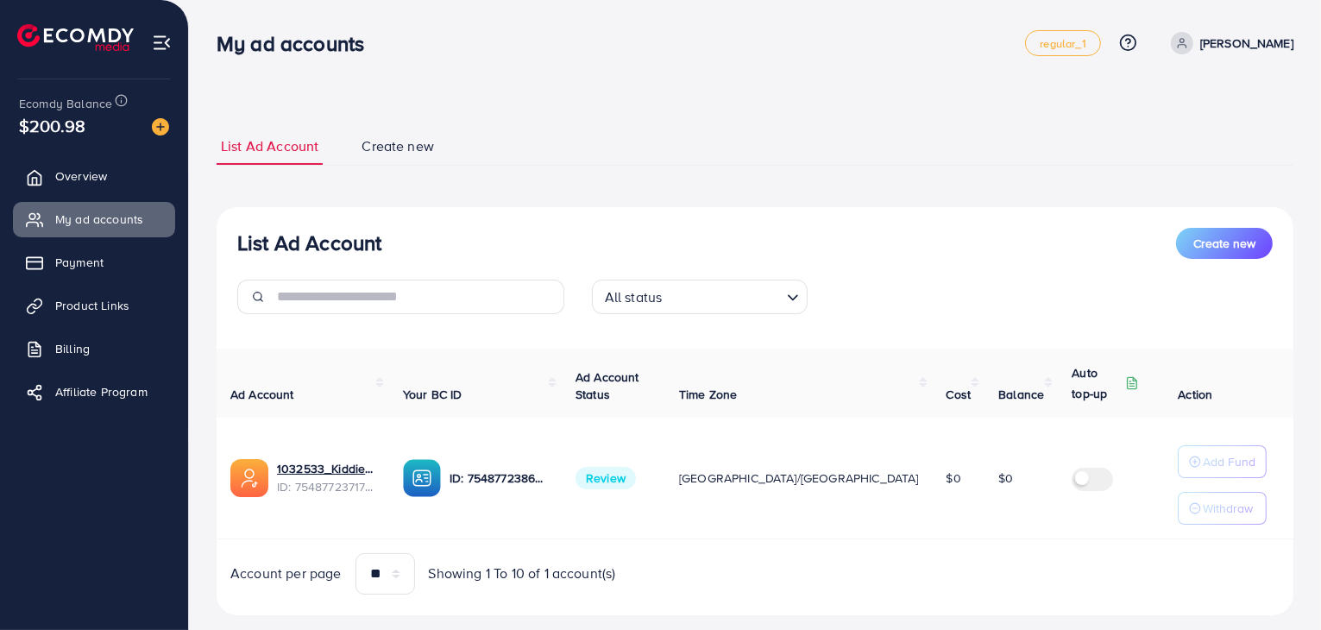
drag, startPoint x: 213, startPoint y: 42, endPoint x: 698, endPoint y: 576, distance: 720.9
click at [698, 576] on div "My ad accounts regular_1 Help Center Contact Support Plans and Pricing Term and…" at bounding box center [660, 332] width 1321 height 664
click at [633, 88] on div "List Ad Account Create new List Ad Account Create new All status Loading... Ad …" at bounding box center [755, 332] width 1132 height 664
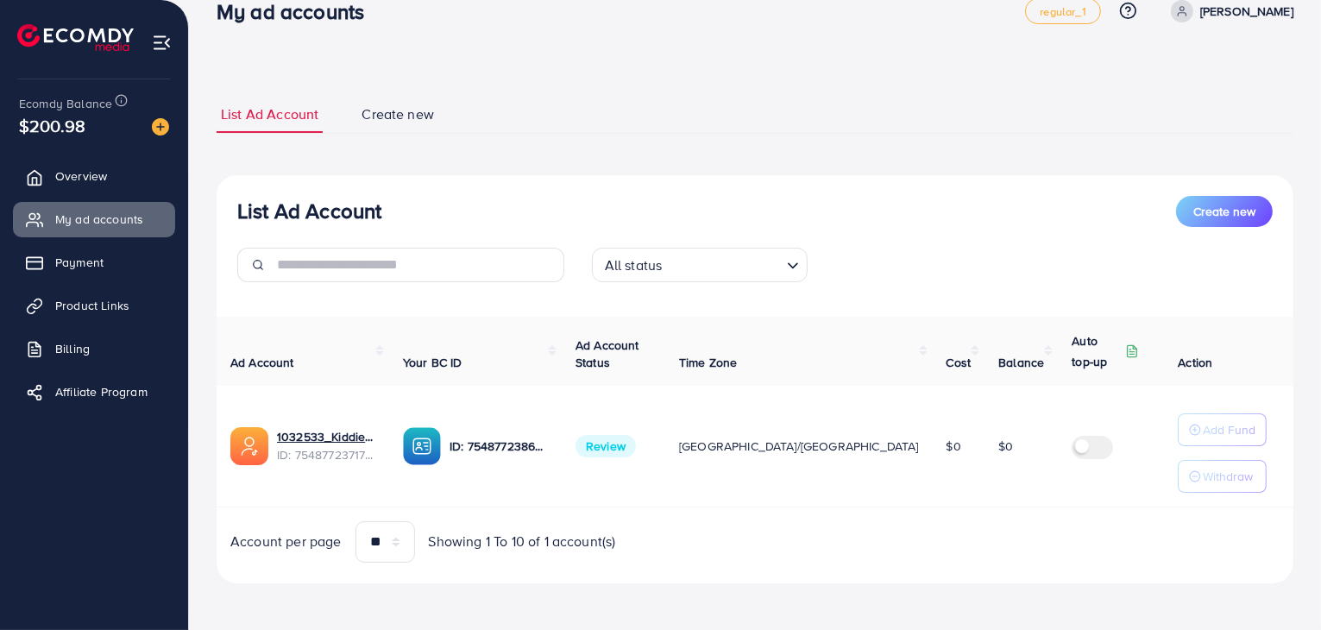
drag, startPoint x: 222, startPoint y: 43, endPoint x: 741, endPoint y: 625, distance: 779.9
click at [741, 625] on div "My ad accounts regular_1 Help Center Contact Support Plans and Pricing Term and…" at bounding box center [660, 300] width 1321 height 664
click at [618, 153] on div "List Ad Account Create new List Ad Account Create new All status Loading... Ad …" at bounding box center [755, 340] width 1077 height 488
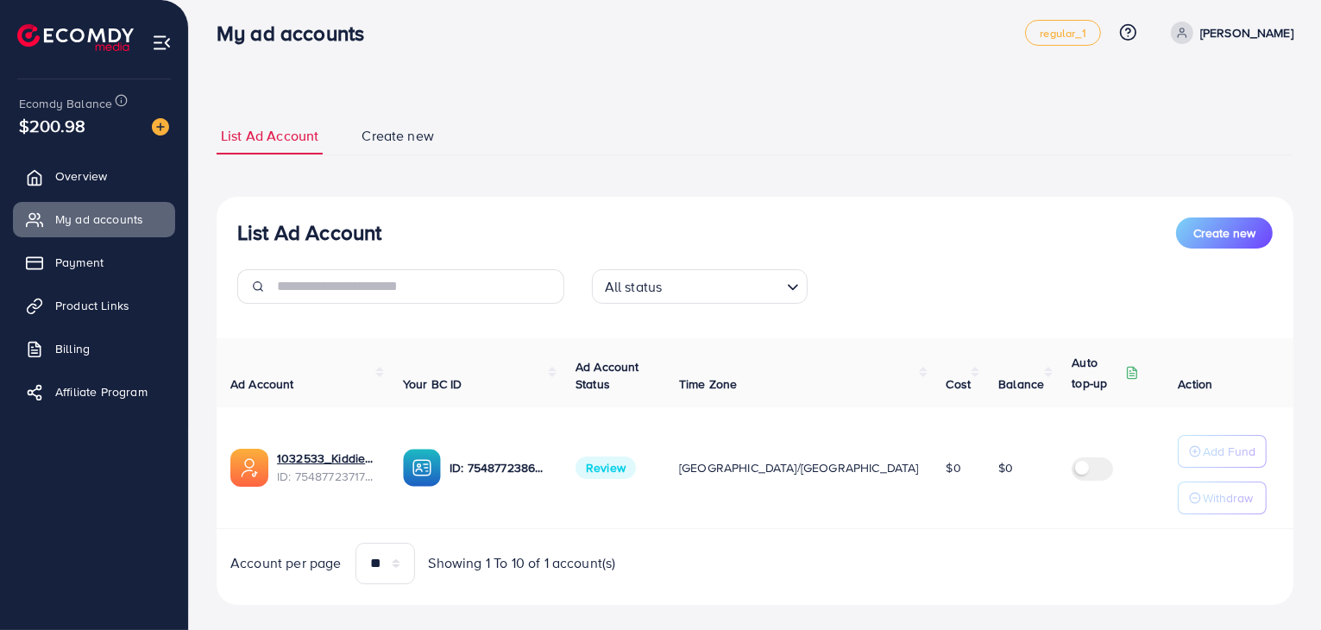
scroll to position [0, 0]
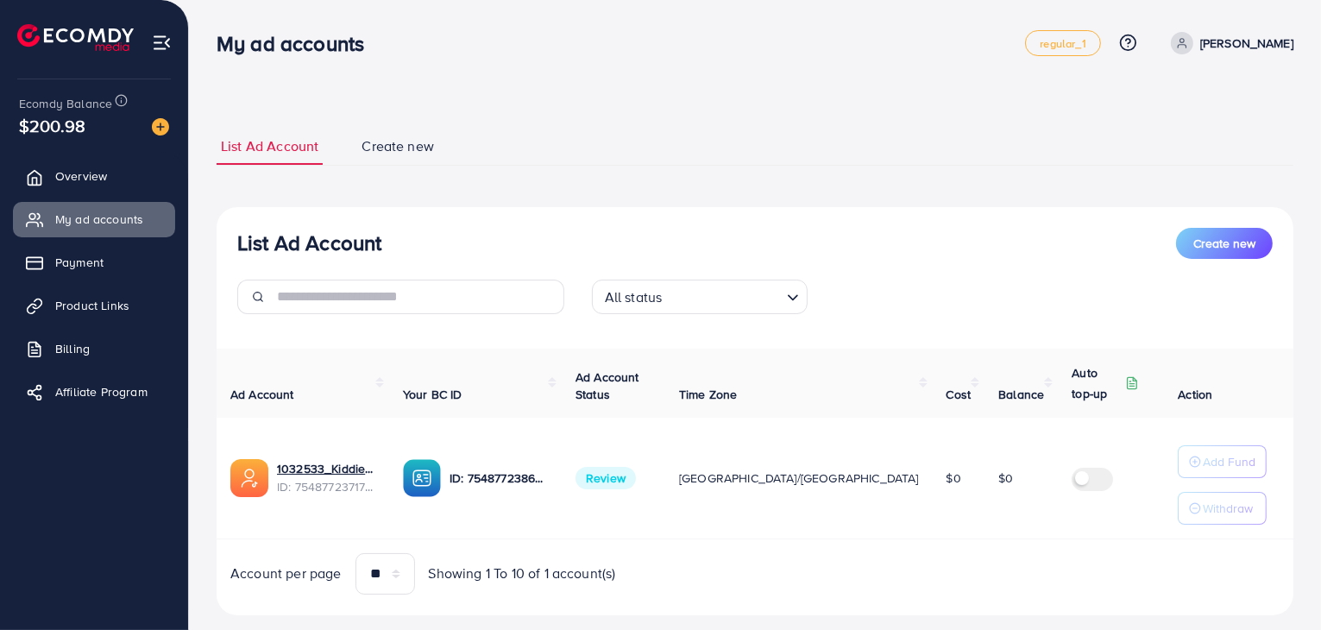
drag, startPoint x: 217, startPoint y: 40, endPoint x: 788, endPoint y: 567, distance: 776.9
click at [788, 567] on div "My ad accounts regular_1 Help Center Contact Support Plans and Pricing Term and…" at bounding box center [660, 332] width 1321 height 664
click at [692, 111] on div "List Ad Account Create new List Ad Account Create new All status Loading... Ad …" at bounding box center [755, 371] width 1077 height 529
drag, startPoint x: 220, startPoint y: 37, endPoint x: 898, endPoint y: 575, distance: 864.9
click at [898, 575] on div "My ad accounts regular_1 Help Center Contact Support Plans and Pricing Term and…" at bounding box center [660, 332] width 1321 height 664
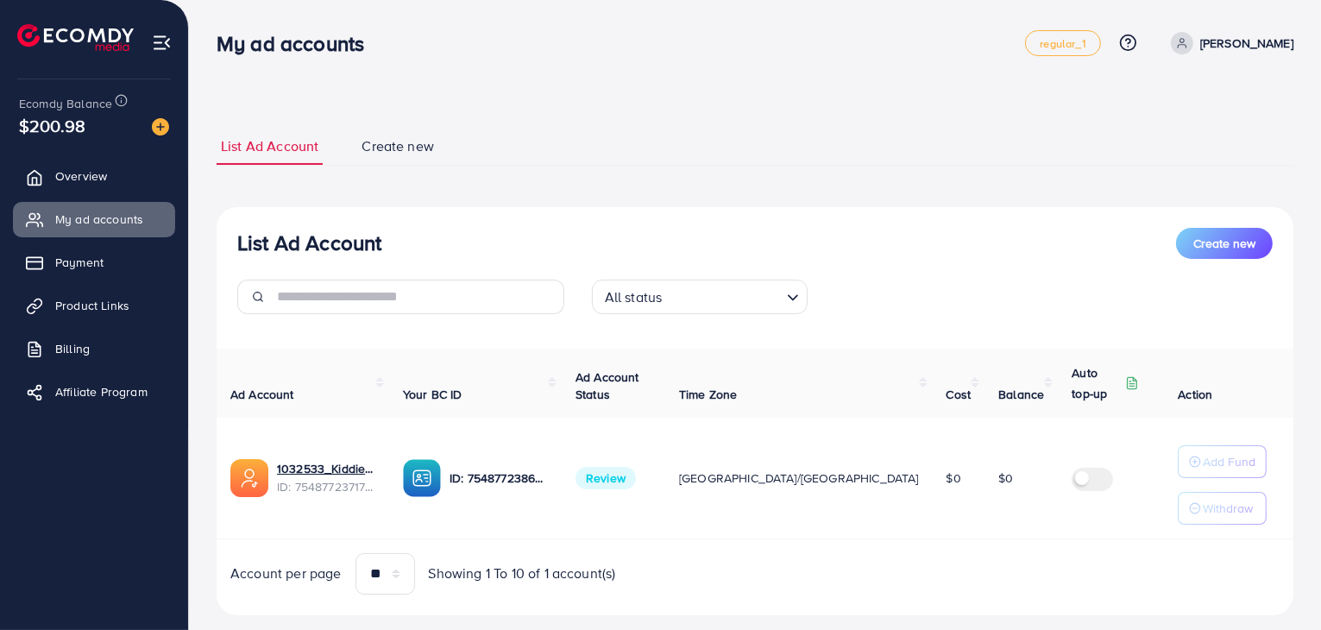
click at [724, 94] on div "List Ad Account Create new List Ad Account Create new All status Loading... Ad …" at bounding box center [755, 332] width 1132 height 664
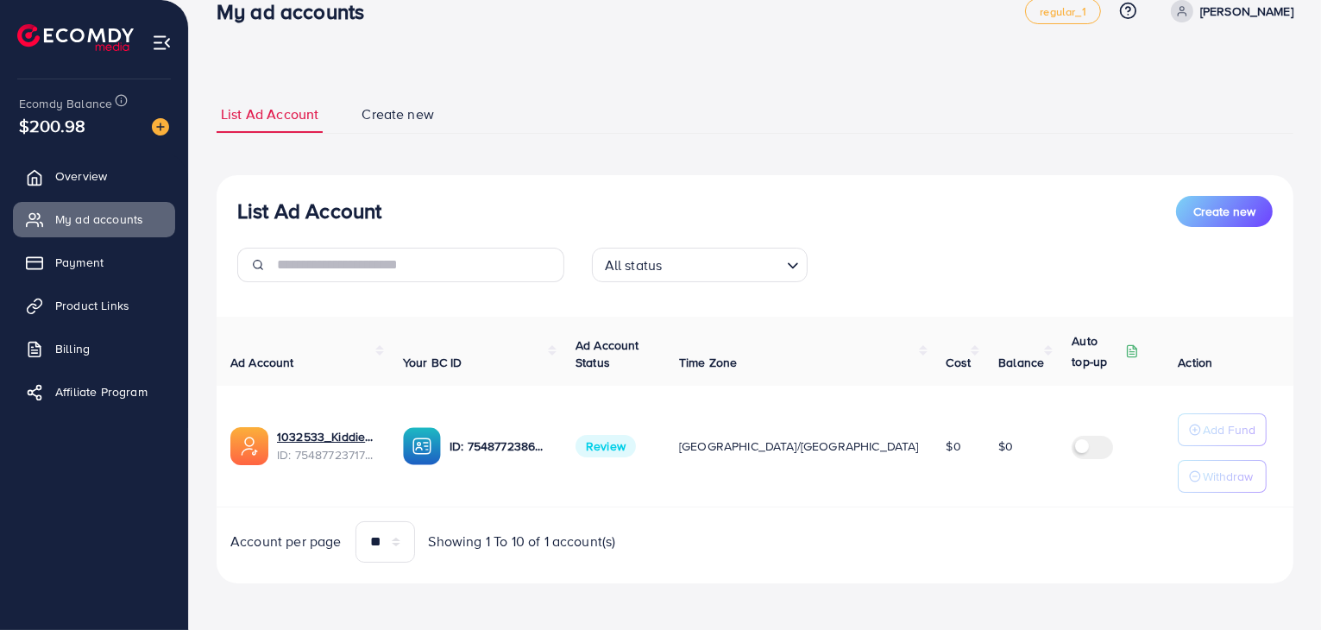
drag, startPoint x: 228, startPoint y: 49, endPoint x: 995, endPoint y: 568, distance: 926.1
click at [977, 625] on div "My ad accounts regular_1 Help Center Contact Support Plans and Pricing Term and…" at bounding box center [660, 300] width 1321 height 664
click at [731, 135] on div "List Ad Account Create new List Ad Account Create new All status Loading... Ad …" at bounding box center [755, 340] width 1077 height 488
drag, startPoint x: 221, startPoint y: 47, endPoint x: 770, endPoint y: 446, distance: 678.4
click at [775, 619] on div "My ad accounts regular_1 Help Center Contact Support Plans and Pricing Term and…" at bounding box center [660, 300] width 1321 height 664
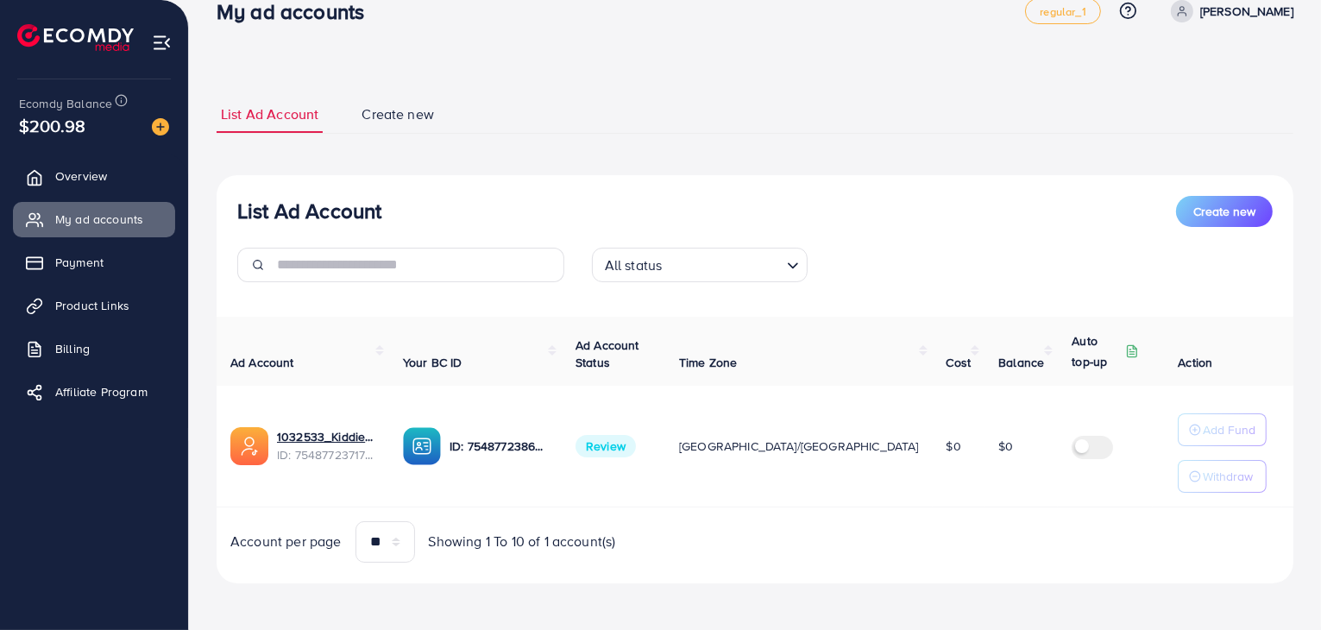
click at [594, 78] on div "List Ad Account Create new List Ad Account Create new All status Loading... Ad …" at bounding box center [755, 339] width 1077 height 529
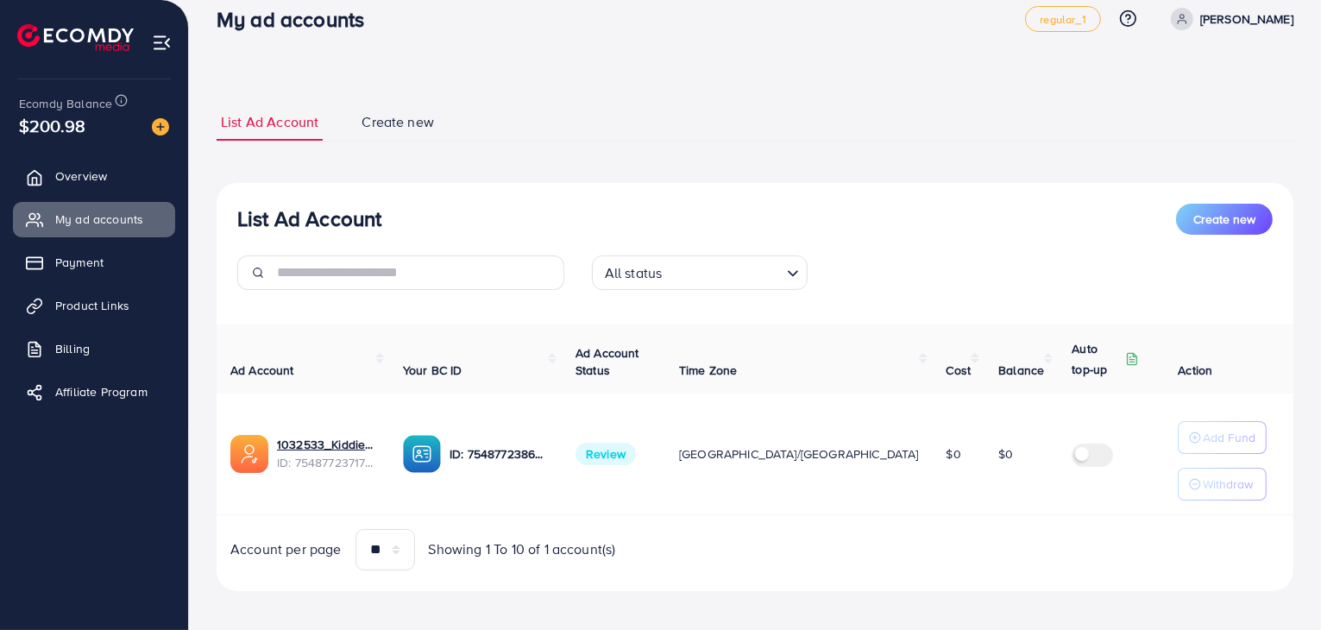
scroll to position [0, 0]
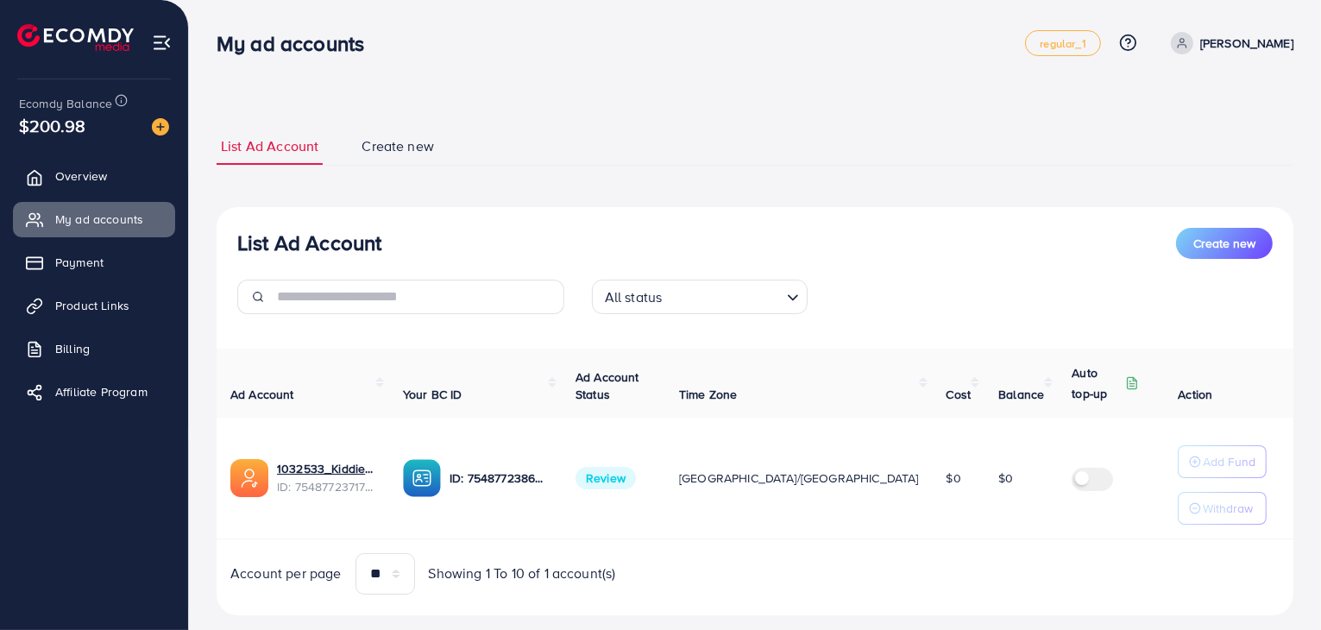
drag, startPoint x: 218, startPoint y: 42, endPoint x: 1091, endPoint y: 595, distance: 1032.7
click at [1091, 595] on div "My ad accounts regular_1 Help Center Contact Support Plans and Pricing Term and…" at bounding box center [660, 332] width 1321 height 664
click at [747, 159] on ul "List Ad Account Create new" at bounding box center [755, 147] width 1077 height 38
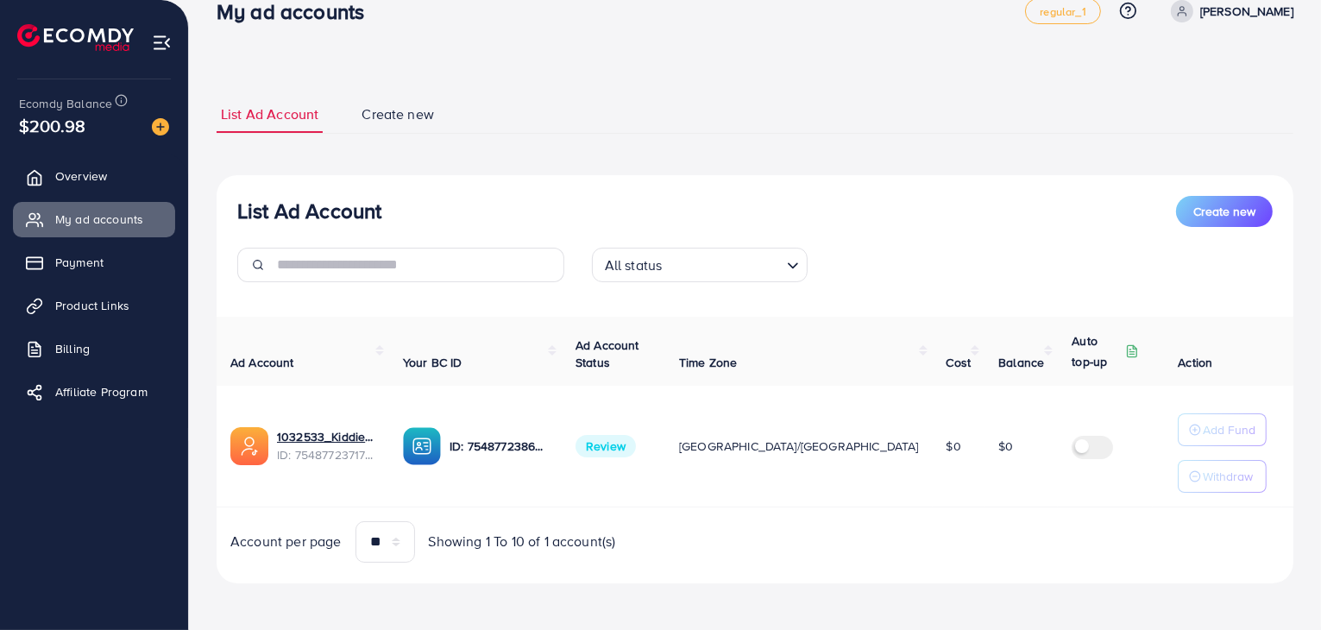
drag, startPoint x: 221, startPoint y: 42, endPoint x: 1036, endPoint y: 534, distance: 951.7
click at [1074, 598] on html "My ad accounts regular_1 Help Center Contact Support Plans and Pricing Term and…" at bounding box center [660, 283] width 1321 height 630
click at [728, 162] on div "List Ad Account Create new List Ad Account Create new All status Loading... Ad …" at bounding box center [755, 340] width 1077 height 488
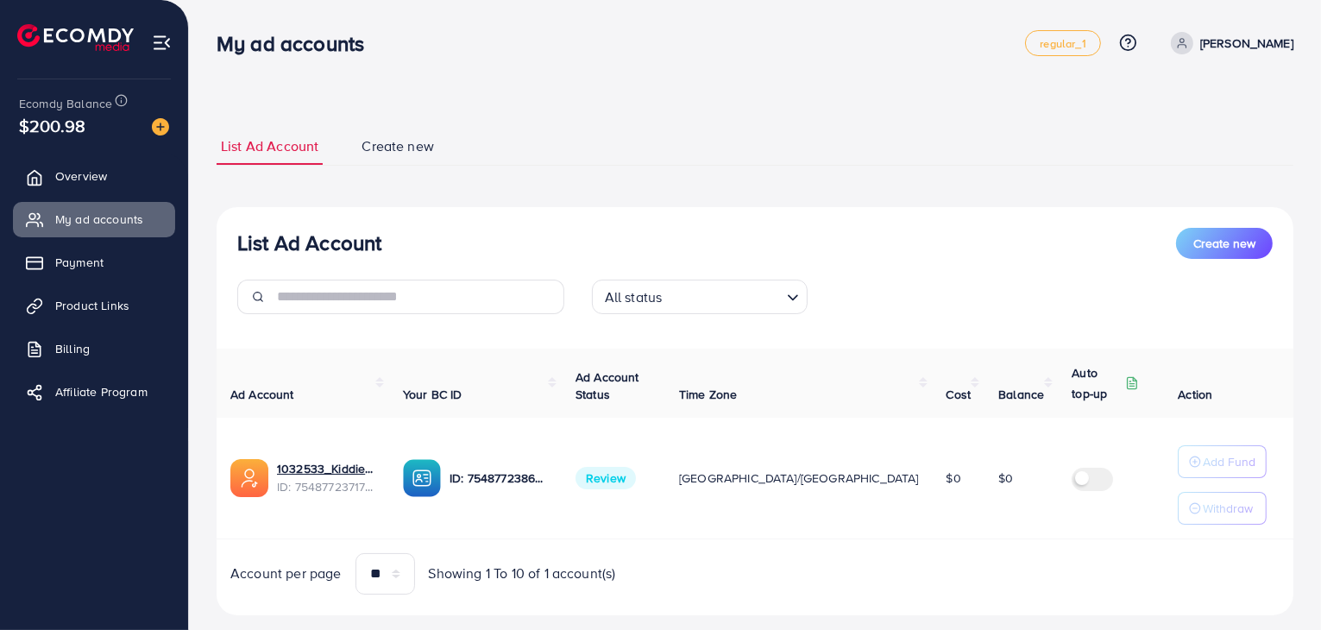
drag, startPoint x: 221, startPoint y: 43, endPoint x: 1180, endPoint y: 608, distance: 1113.1
click at [1180, 608] on div "My ad accounts regular_1 Help Center Contact Support Plans and Pricing Term and…" at bounding box center [660, 332] width 1321 height 664
click at [677, 159] on ul "List Ad Account Create new" at bounding box center [755, 147] width 1077 height 38
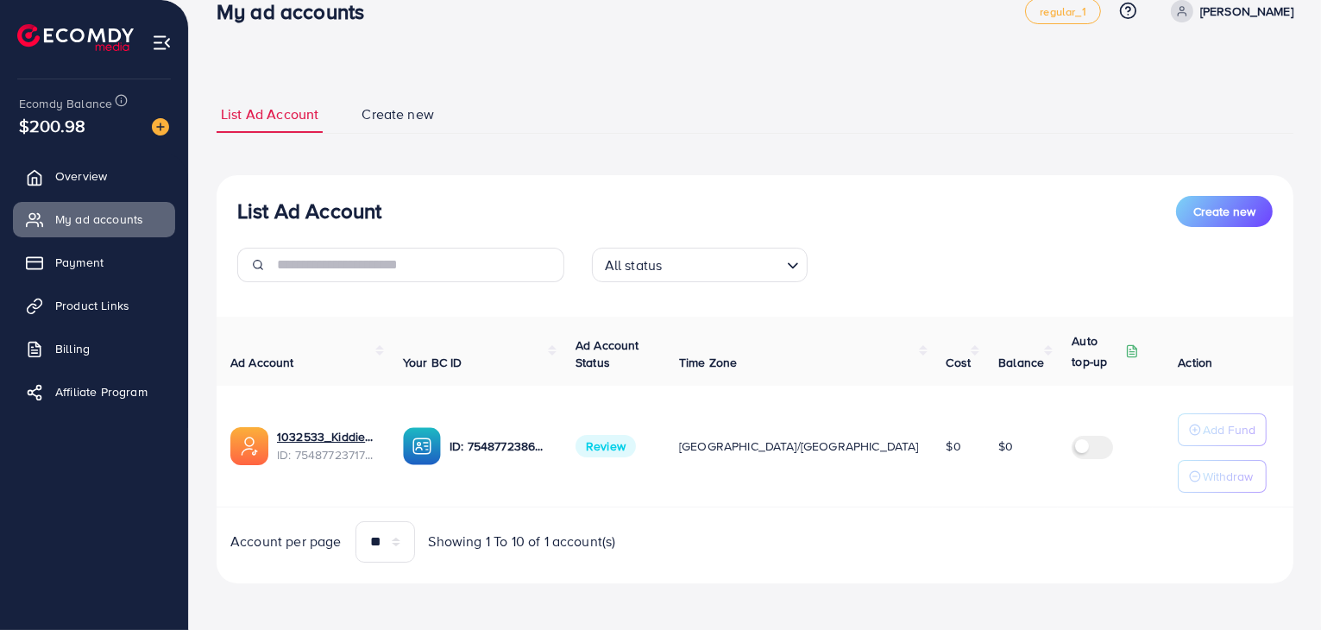
drag, startPoint x: 218, startPoint y: 42, endPoint x: 1057, endPoint y: 657, distance: 1039.9
click at [1057, 598] on html "My ad accounts regular_1 Help Center Contact Support Plans and Pricing Term and…" at bounding box center [660, 283] width 1321 height 630
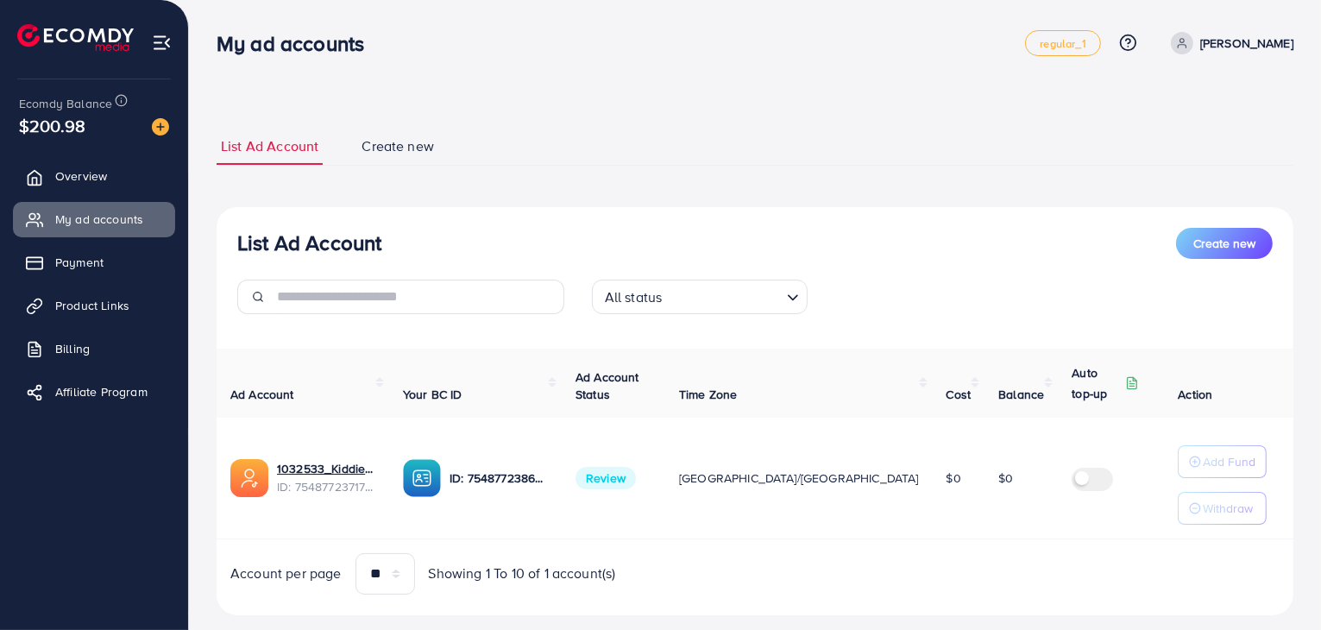
click at [701, 158] on ul "List Ad Account Create new" at bounding box center [755, 147] width 1077 height 38
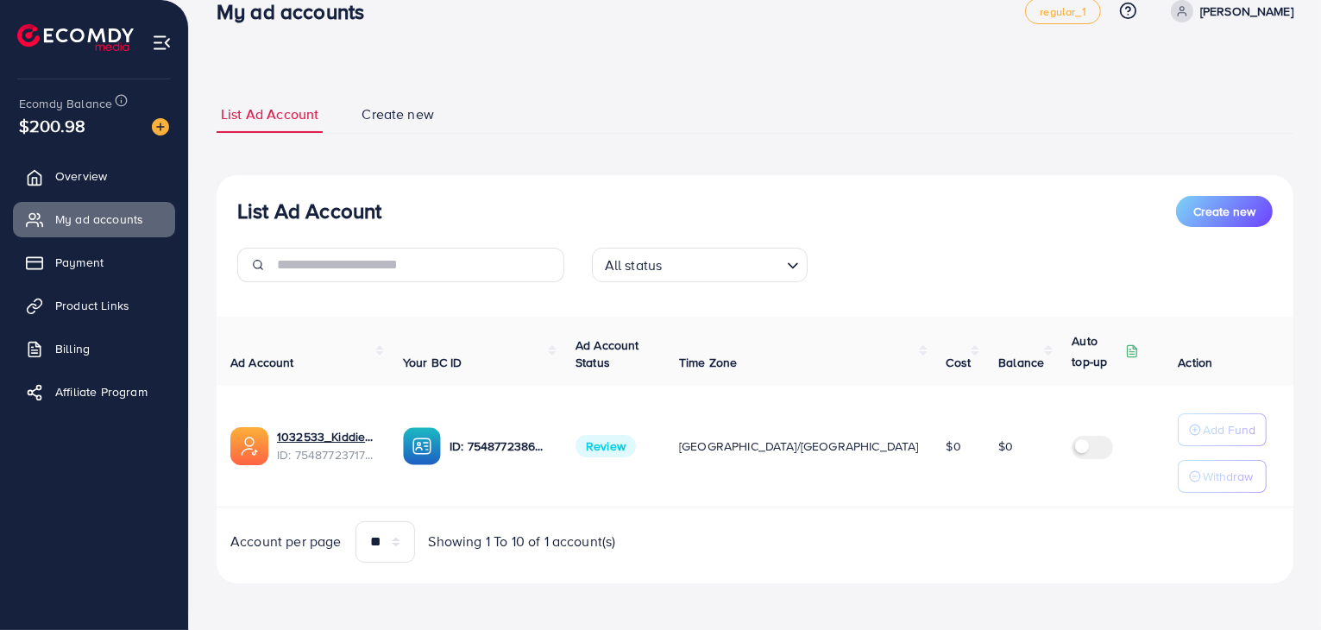
drag, startPoint x: 217, startPoint y: 36, endPoint x: 1091, endPoint y: 644, distance: 1064.0
click at [1091, 598] on html "My ad accounts regular_1 Help Center Contact Support Plans and Pricing Term and…" at bounding box center [660, 283] width 1321 height 630
click at [740, 115] on ul "List Ad Account Create new" at bounding box center [755, 115] width 1077 height 38
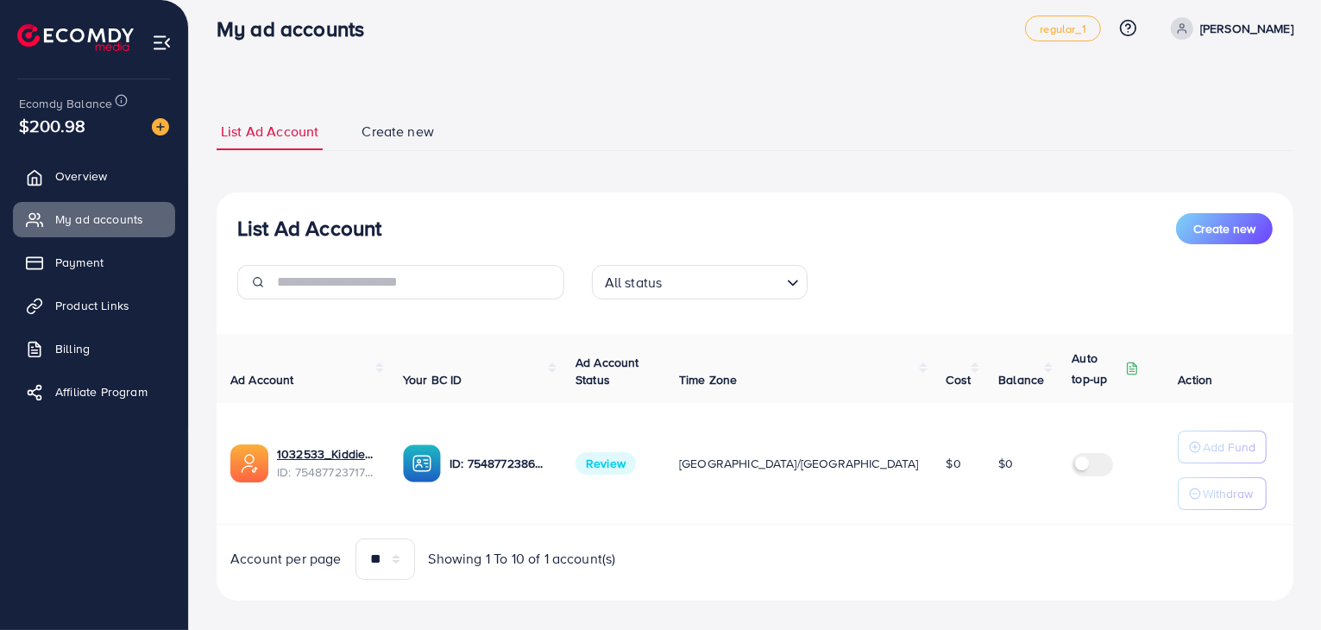
scroll to position [0, 0]
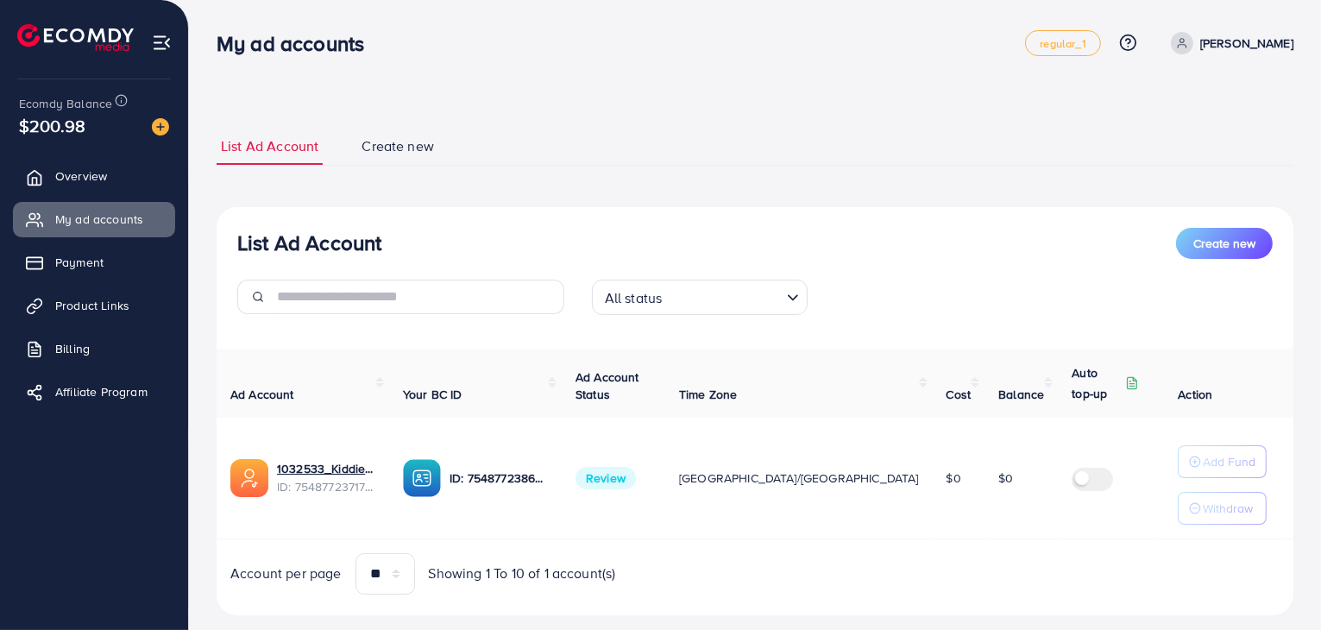
click at [778, 299] on input "Search for option" at bounding box center [723, 297] width 112 height 27
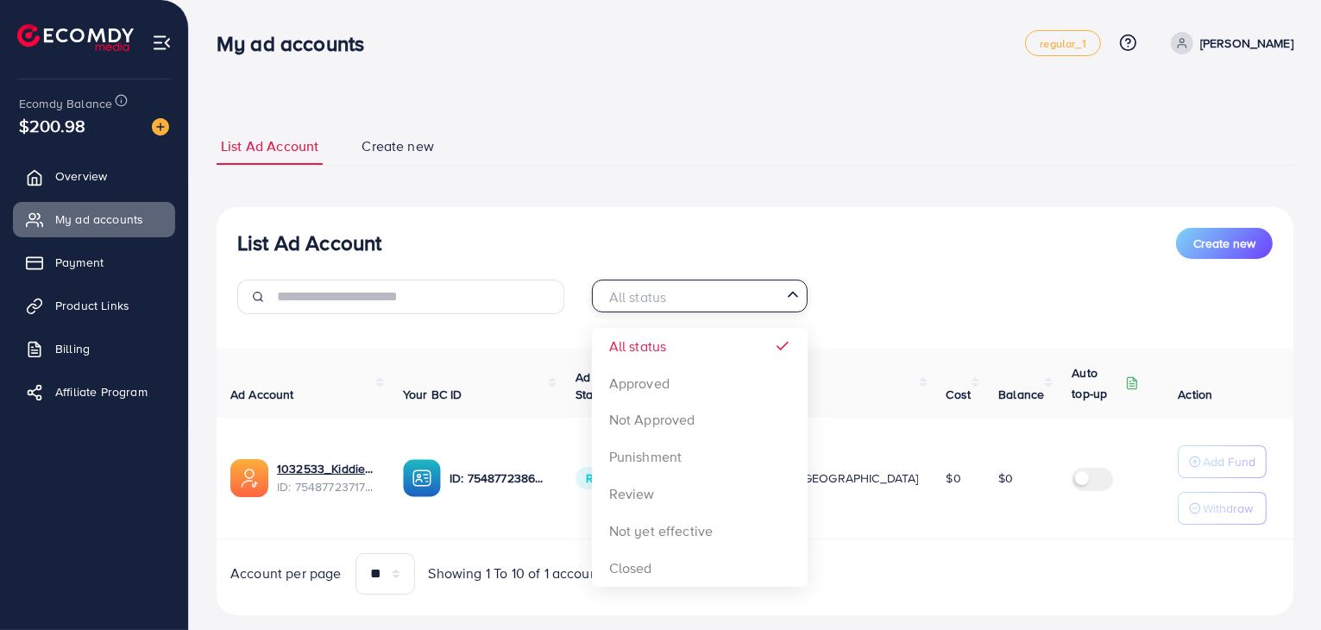
click at [832, 172] on div "List Ad Account Create new List Ad Account Create new All status Loading... All…" at bounding box center [755, 372] width 1077 height 488
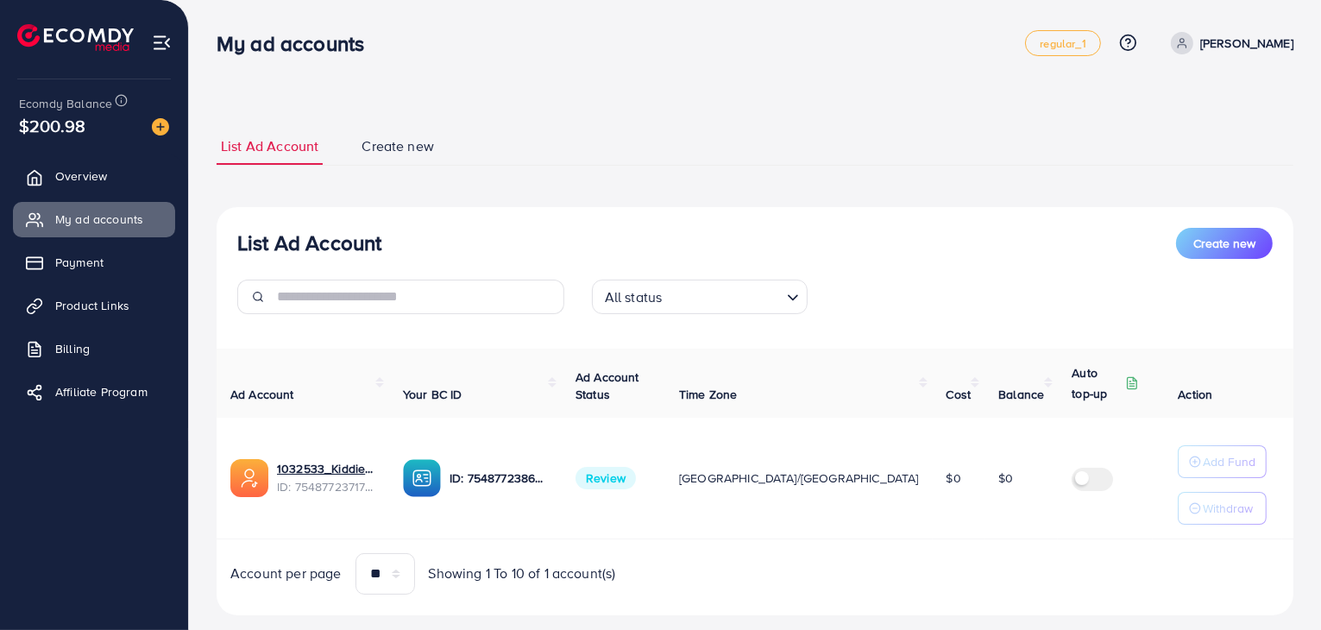
scroll to position [32, 0]
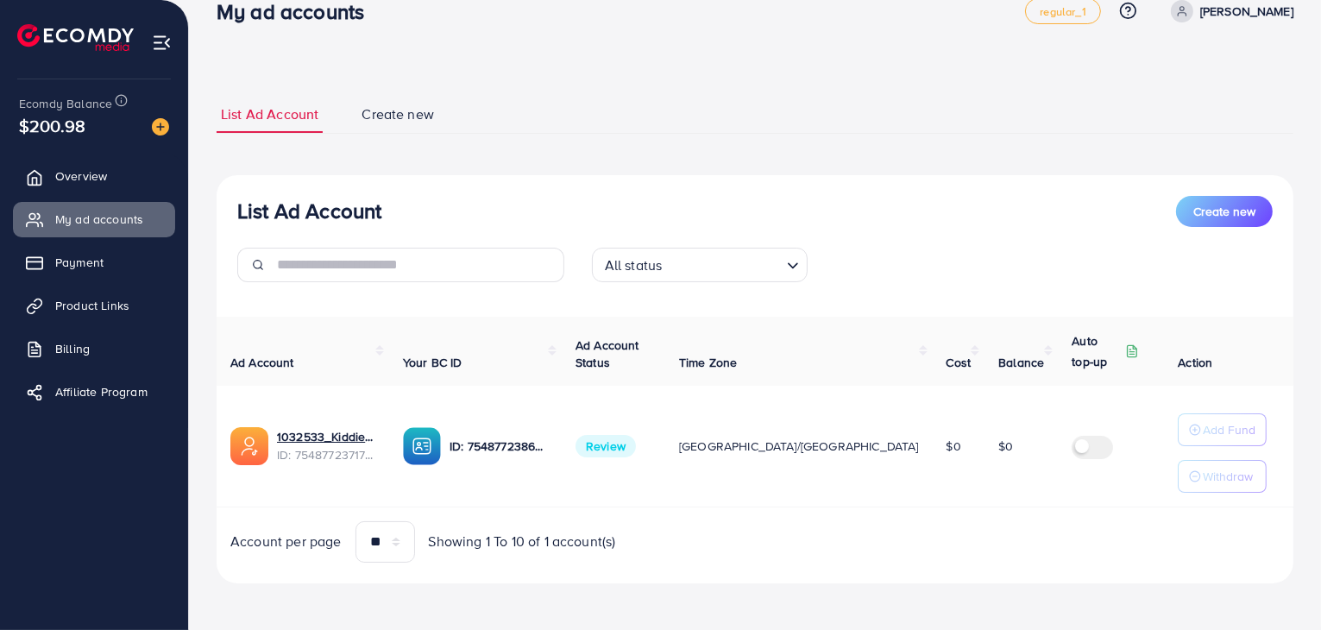
drag, startPoint x: 220, startPoint y: 40, endPoint x: 823, endPoint y: 668, distance: 871.0
click at [823, 598] on html "My ad accounts regular_1 Help Center Contact Support Plans and Pricing Term and…" at bounding box center [660, 283] width 1321 height 630
click at [850, 175] on div "List Ad Account Create new All status Loading... Ad Account Your BC ID Ad Accou…" at bounding box center [755, 379] width 1077 height 408
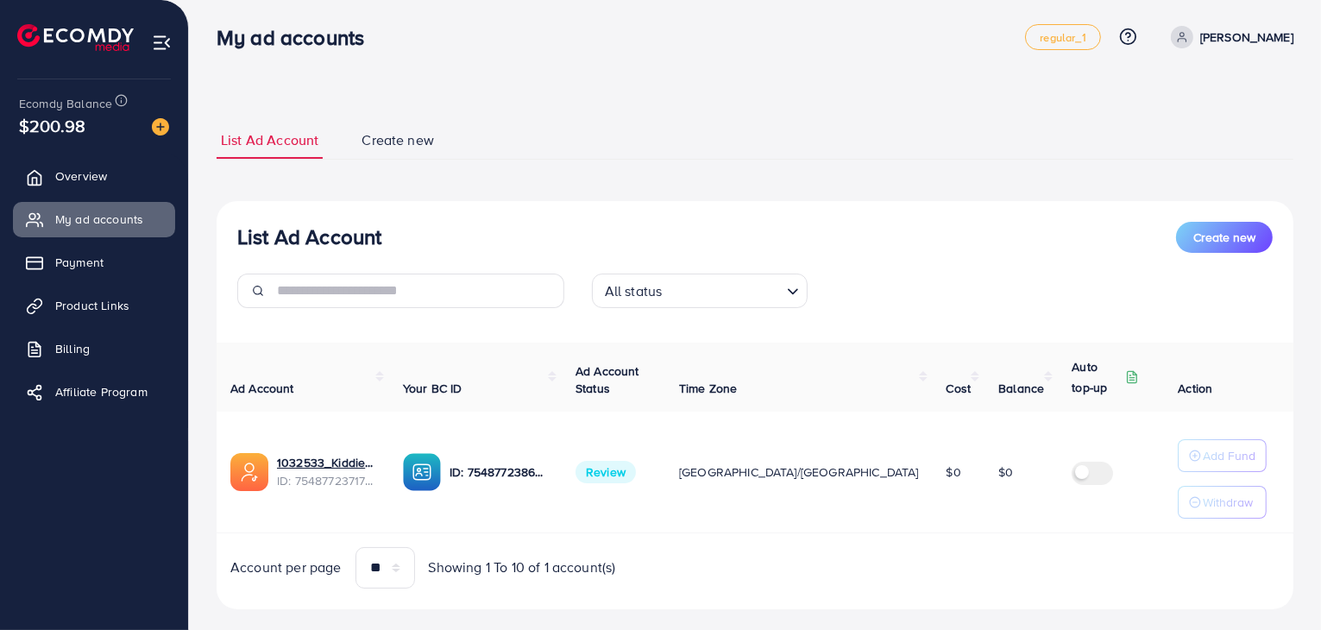
scroll to position [0, 0]
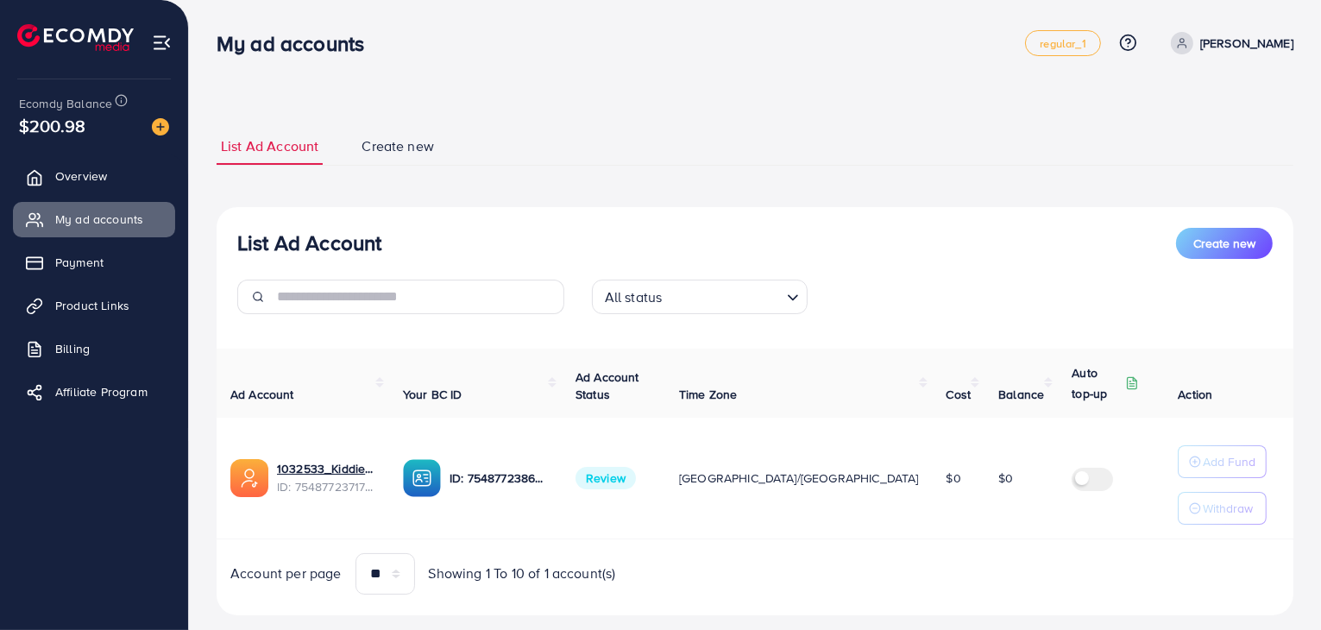
drag, startPoint x: 221, startPoint y: 45, endPoint x: 1018, endPoint y: 570, distance: 954.6
click at [1018, 570] on div "My ad accounts regular_1 Help Center Contact Support Plans and Pricing Term and…" at bounding box center [660, 332] width 1321 height 664
click at [805, 184] on div "List Ad Account Create new List Ad Account Create new All status Loading... Ad …" at bounding box center [755, 372] width 1077 height 488
drag, startPoint x: 221, startPoint y: 41, endPoint x: 1122, endPoint y: 561, distance: 1040.5
click at [1122, 561] on div "My ad accounts regular_1 Help Center Contact Support Plans and Pricing Term and…" at bounding box center [660, 332] width 1321 height 664
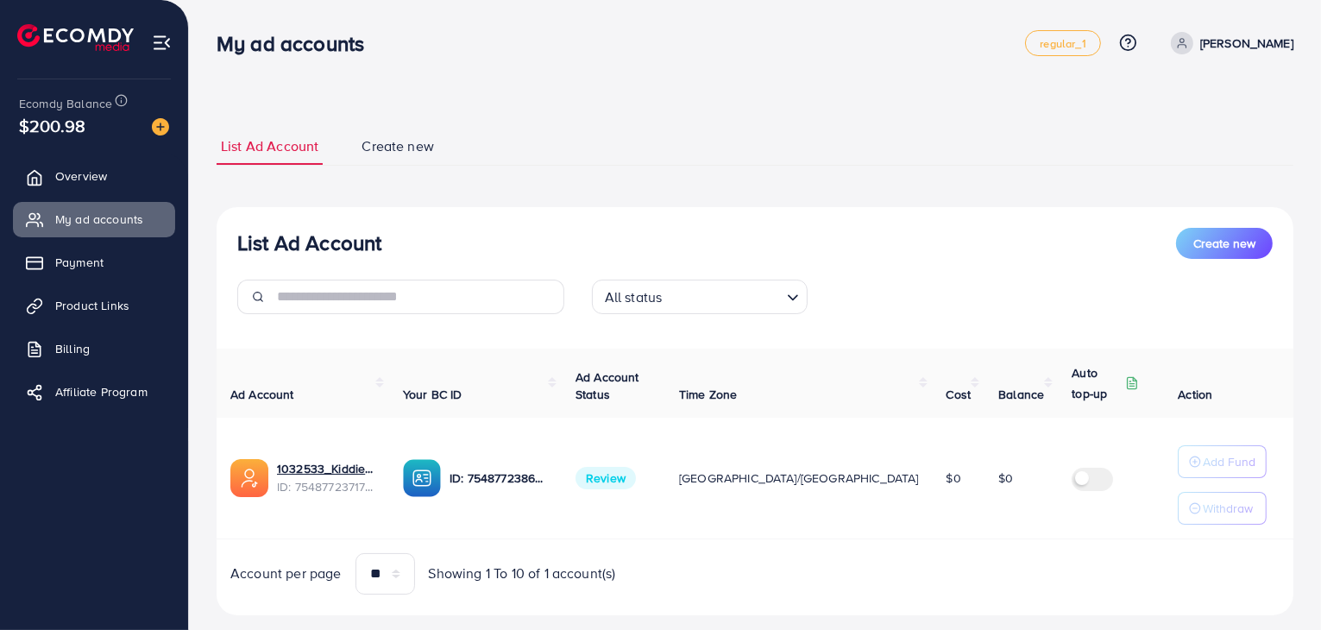
click at [875, 278] on div "List Ad Account Create new All status Loading..." at bounding box center [755, 278] width 1077 height 100
drag, startPoint x: 239, startPoint y: 60, endPoint x: 915, endPoint y: 559, distance: 839.9
click at [915, 559] on div "My ad accounts regular_1 Help Center Contact Support Plans and Pricing Term and…" at bounding box center [660, 332] width 1321 height 664
click at [752, 186] on div "List Ad Account Create new List Ad Account Create new All status Loading... Ad …" at bounding box center [755, 372] width 1077 height 488
drag, startPoint x: 218, startPoint y: 40, endPoint x: 829, endPoint y: 575, distance: 811.6
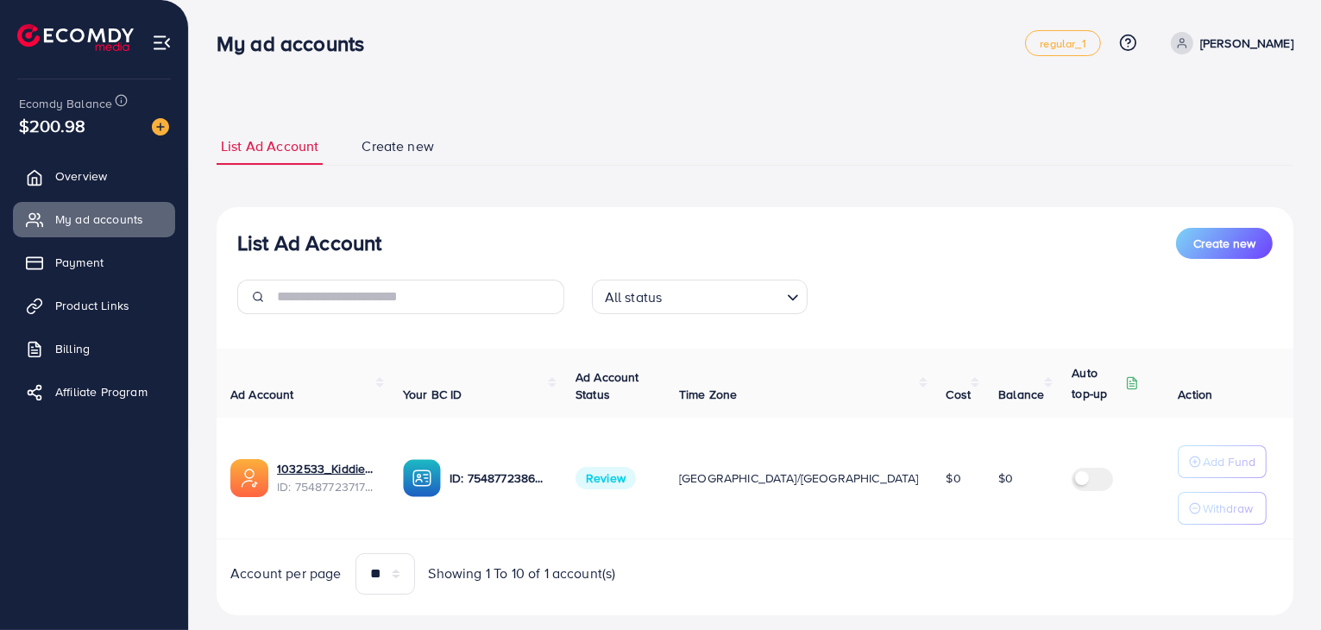
click at [829, 575] on div "My ad accounts regular_1 Help Center Contact Support Plans and Pricing Term and…" at bounding box center [660, 332] width 1321 height 664
click at [723, 137] on ul "List Ad Account Create new" at bounding box center [755, 147] width 1077 height 38
drag, startPoint x: 216, startPoint y: 37, endPoint x: 843, endPoint y: 614, distance: 852.7
click at [843, 614] on div "My ad accounts regular_1 Help Center Contact Support Plans and Pricing Term and…" at bounding box center [660, 332] width 1321 height 664
click at [542, 91] on div "List Ad Account Create new List Ad Account Create new All status Loading... Ad …" at bounding box center [755, 332] width 1132 height 664
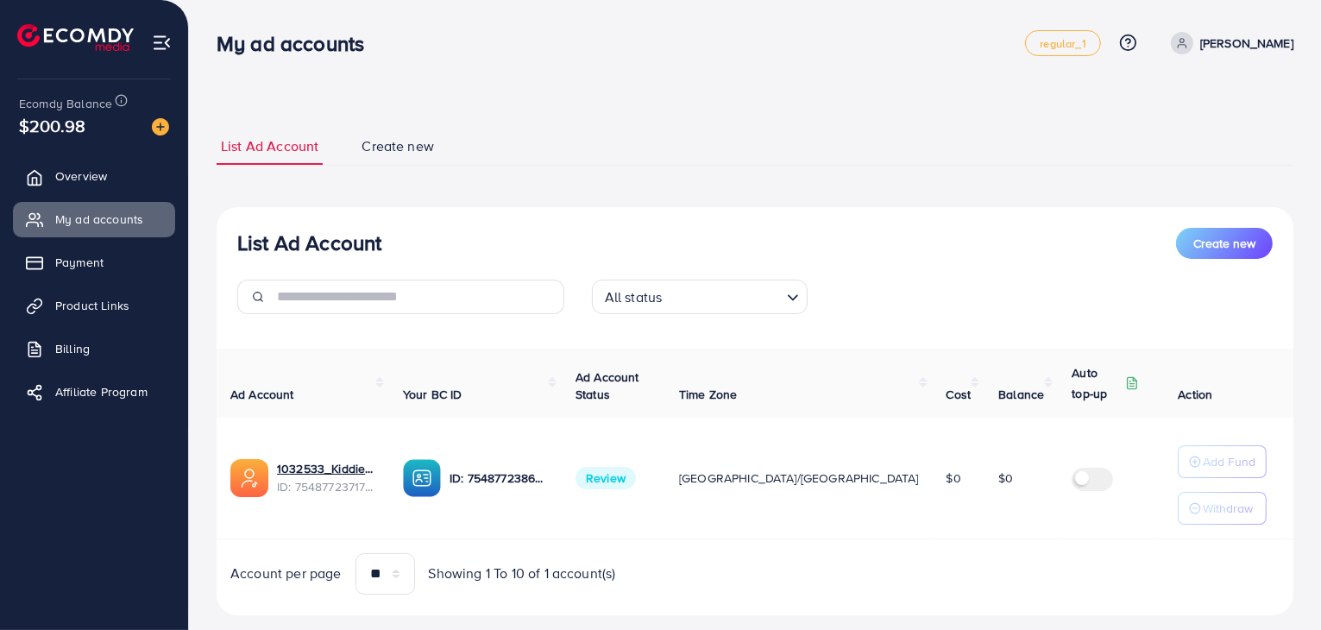
drag, startPoint x: 215, startPoint y: 40, endPoint x: 646, endPoint y: 602, distance: 707.9
click at [646, 602] on div "My ad accounts regular_1 Help Center Contact Support Plans and Pricing Term and…" at bounding box center [660, 332] width 1321 height 664
click at [660, 182] on div "List Ad Account Create new List Ad Account Create new All status Loading... Ad …" at bounding box center [755, 372] width 1077 height 488
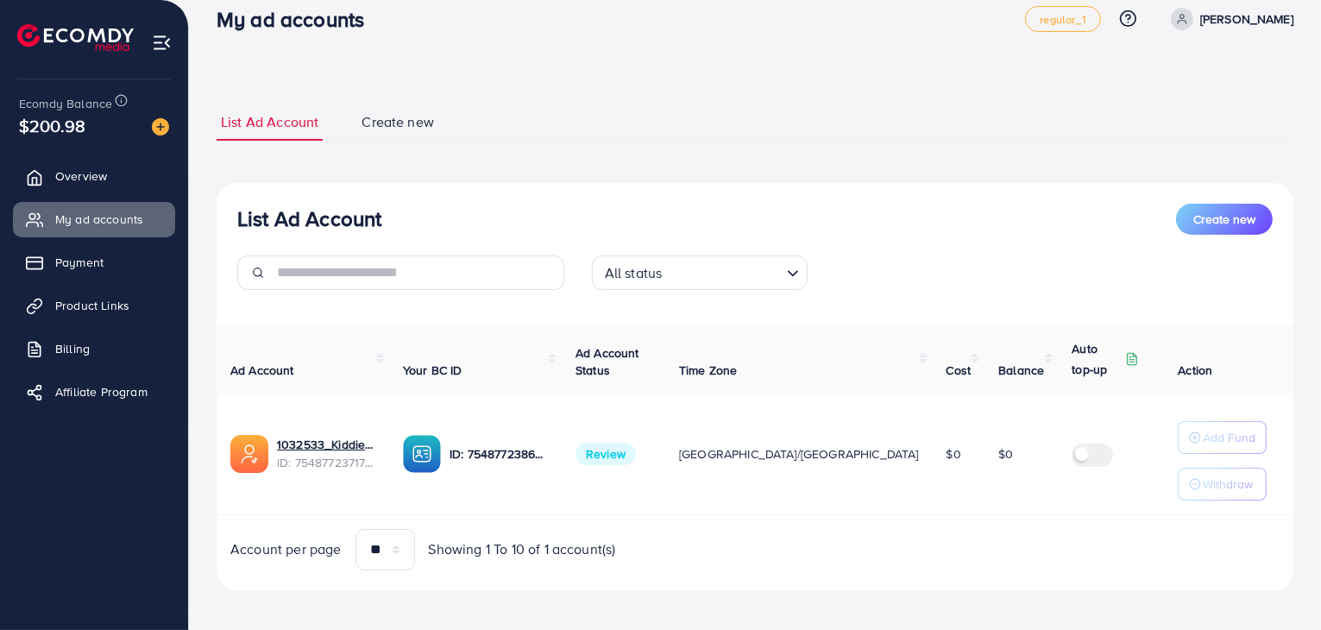
drag, startPoint x: 216, startPoint y: 39, endPoint x: 663, endPoint y: 491, distance: 635.9
click at [672, 614] on div "My ad accounts regular_1 Help Center Contact Support Plans and Pricing Term and…" at bounding box center [660, 308] width 1321 height 664
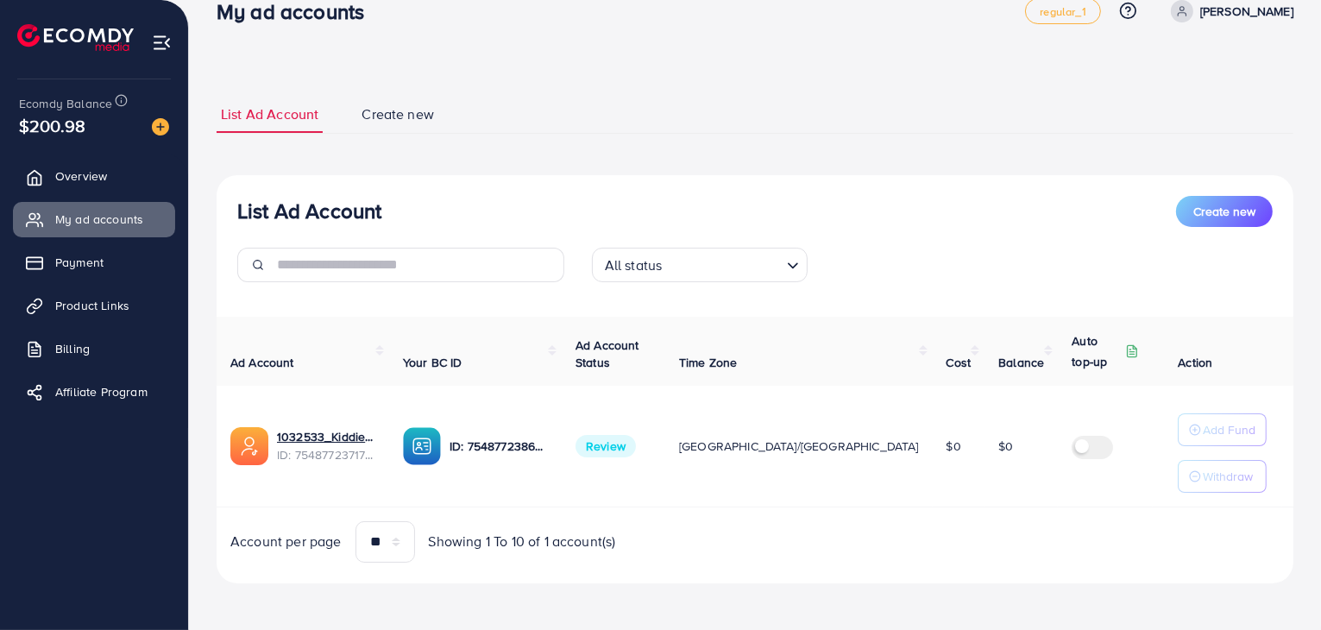
click at [503, 151] on div "List Ad Account Create new List Ad Account Create new All status Loading... Ad …" at bounding box center [755, 340] width 1077 height 488
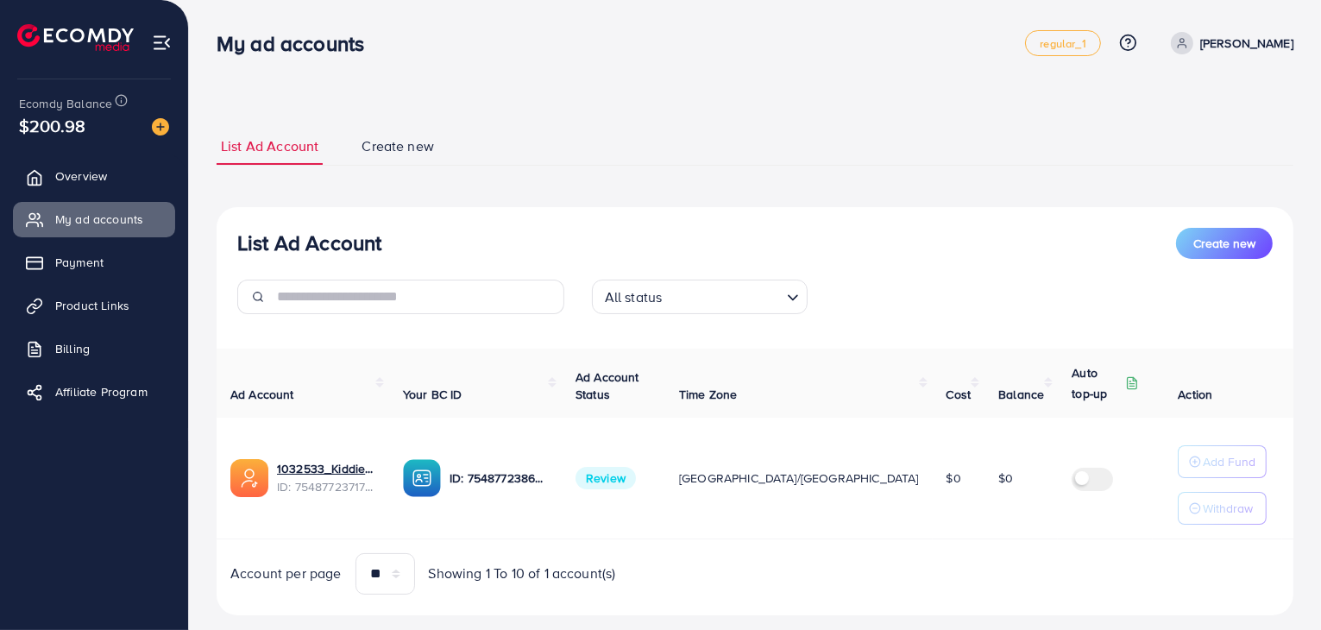
drag, startPoint x: 219, startPoint y: 37, endPoint x: 737, endPoint y: 597, distance: 762.8
click at [737, 597] on div "My ad accounts regular_1 Help Center Contact Support Plans and Pricing Term and…" at bounding box center [660, 332] width 1321 height 664
click at [603, 174] on div "List Ad Account Create new List Ad Account Create new All status Loading... Ad …" at bounding box center [755, 372] width 1077 height 488
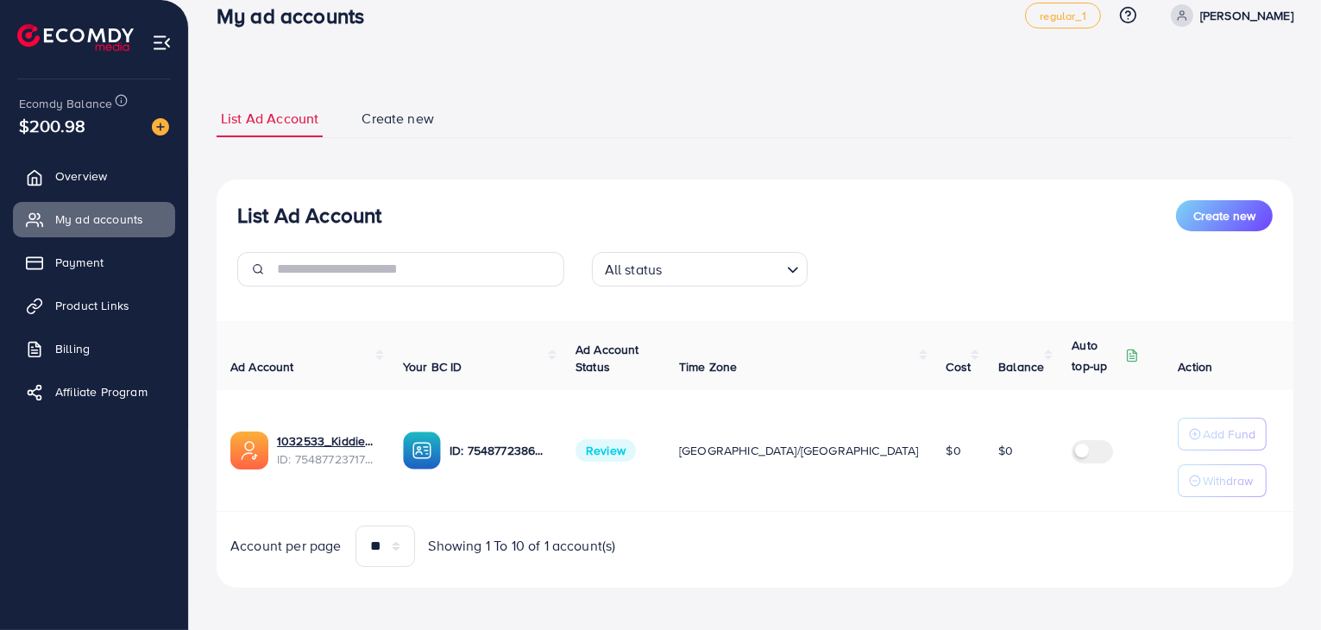
scroll to position [32, 0]
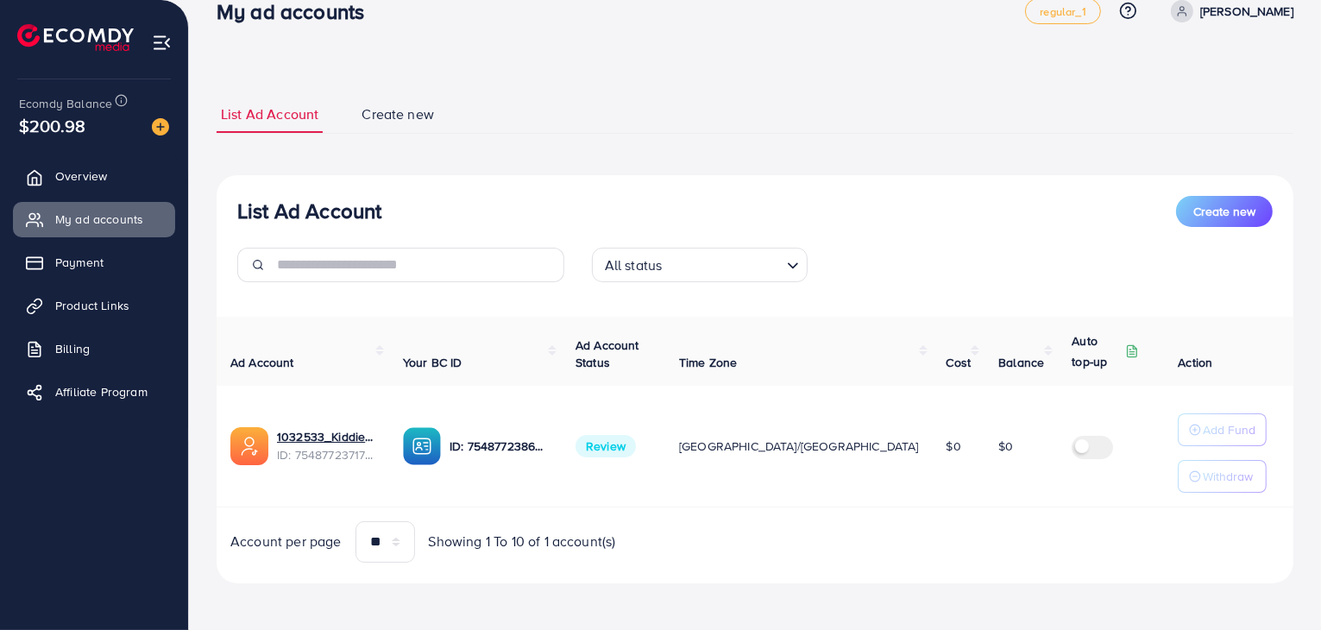
drag, startPoint x: 221, startPoint y: 39, endPoint x: 1077, endPoint y: 616, distance: 1032.6
click at [1077, 616] on div "My ad accounts regular_1 Help Center Contact Support Plans and Pricing Term and…" at bounding box center [660, 300] width 1321 height 664
click at [490, 132] on div "List Ad Account Create new" at bounding box center [755, 115] width 1077 height 38
drag, startPoint x: 217, startPoint y: 46, endPoint x: 804, endPoint y: 637, distance: 833.0
click at [804, 598] on html "My ad accounts regular_1 Help Center Contact Support Plans and Pricing Term and…" at bounding box center [660, 283] width 1321 height 630
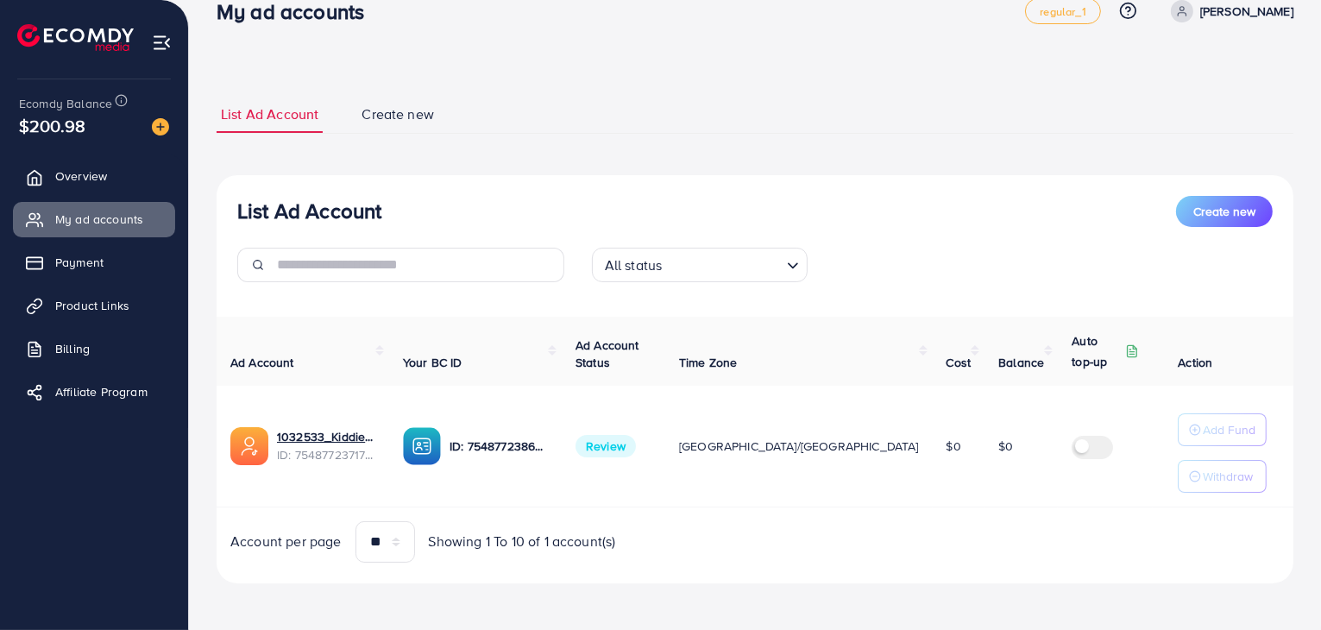
click at [628, 167] on div "List Ad Account Create new List Ad Account Create new All status Loading... Ad …" at bounding box center [755, 340] width 1077 height 488
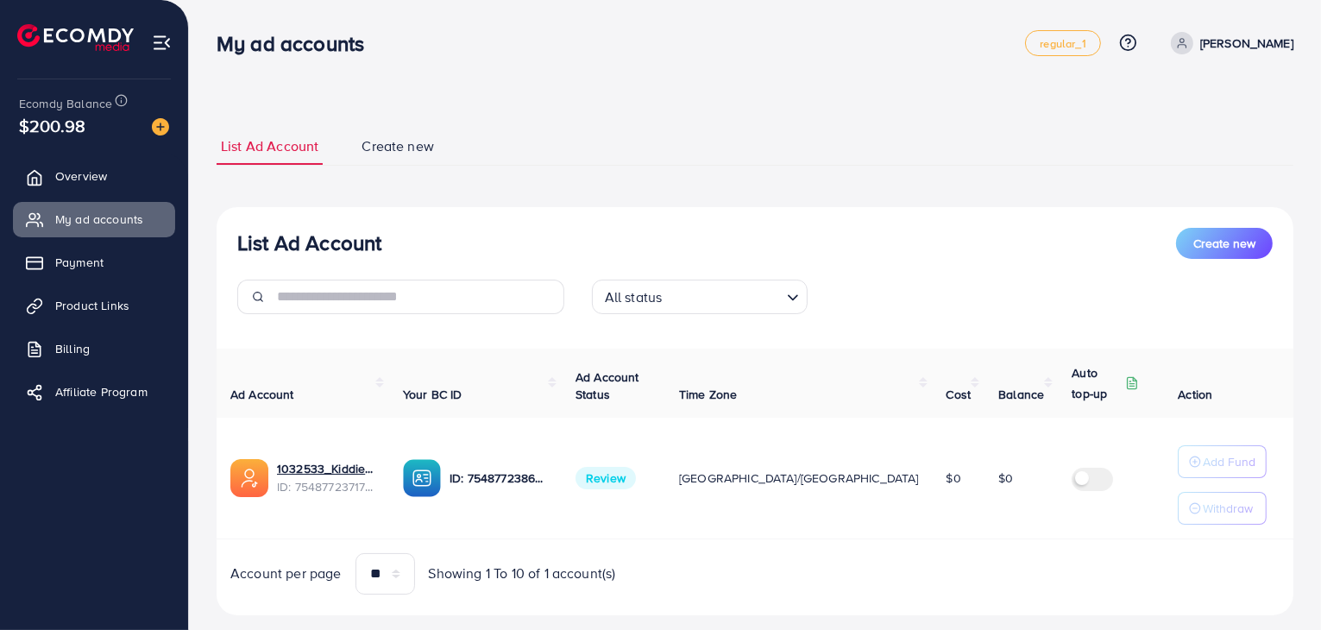
scroll to position [32, 0]
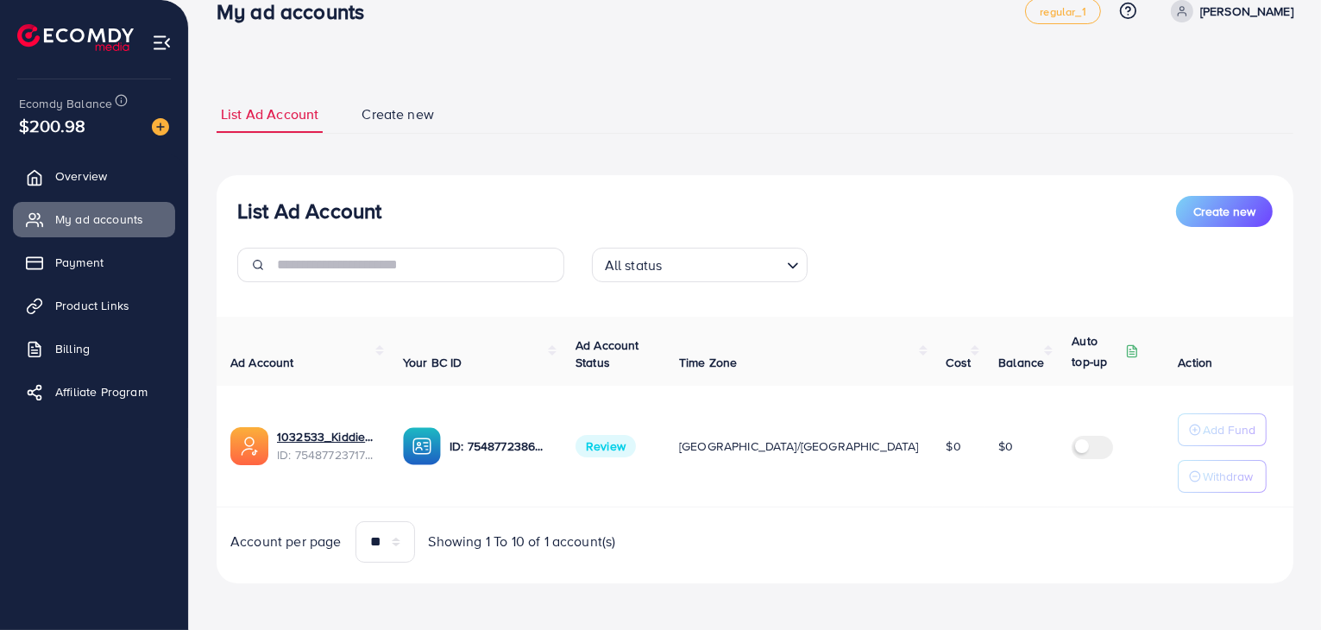
drag, startPoint x: 216, startPoint y: 38, endPoint x: 1039, endPoint y: 636, distance: 1017.7
click at [1039, 598] on html "My ad accounts regular_1 Help Center Contact Support Plans and Pricing Term and…" at bounding box center [660, 283] width 1321 height 630
click at [614, 179] on div "List Ad Account Create new All status Loading... Ad Account Your BC ID Ad Accou…" at bounding box center [755, 379] width 1077 height 408
